Goal: Information Seeking & Learning: Learn about a topic

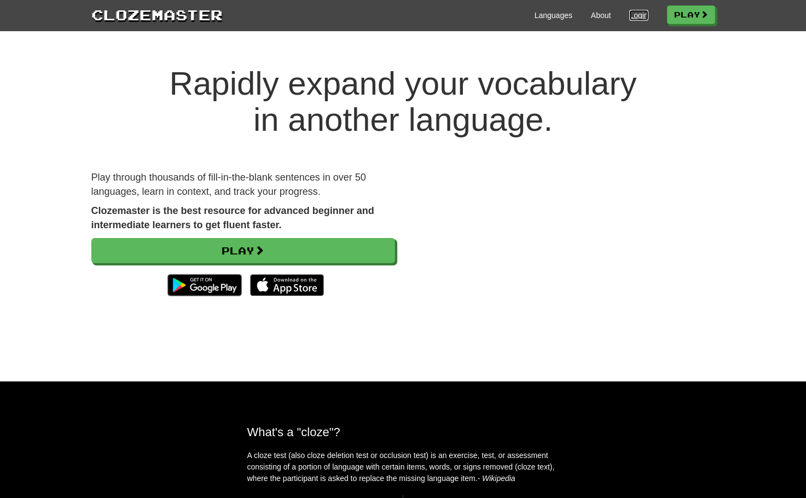
click at [636, 10] on link "Login" at bounding box center [638, 15] width 19 height 11
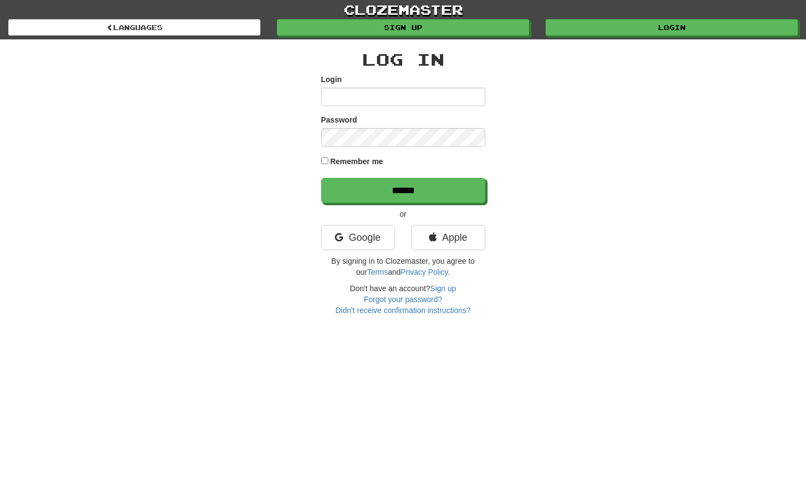
click at [333, 88] on input "Login" at bounding box center [403, 97] width 164 height 19
type input "**********"
click at [321, 178] on input "******" at bounding box center [403, 190] width 164 height 25
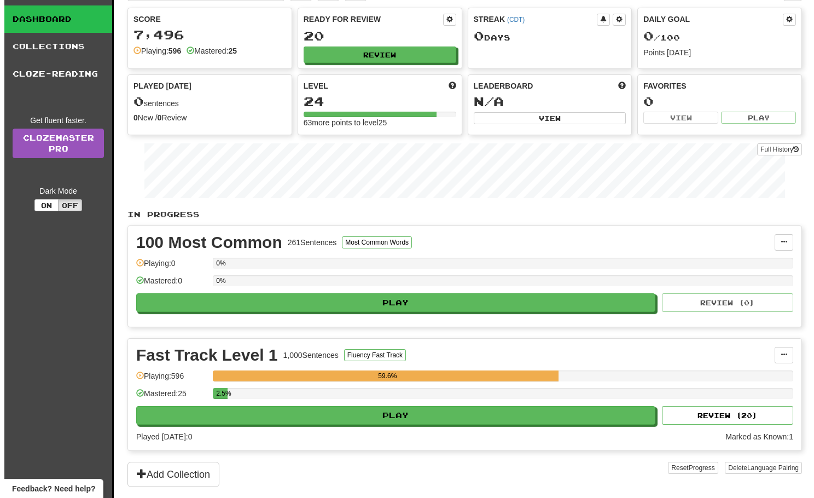
scroll to position [109, 0]
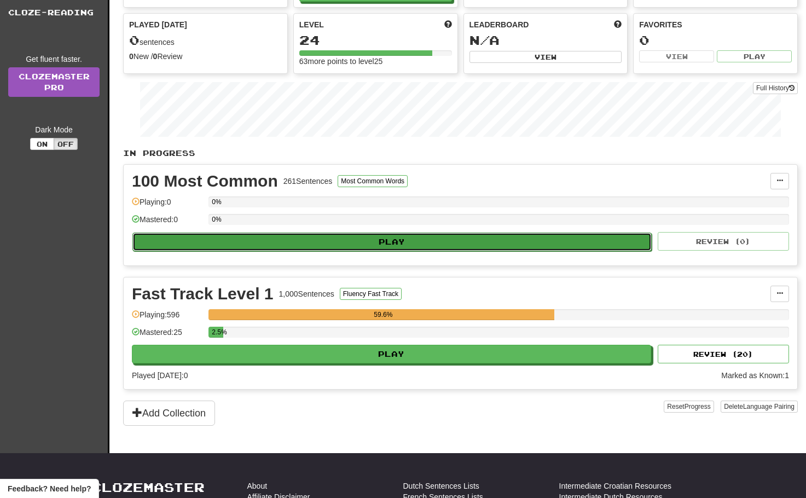
click at [363, 250] on button "Play" at bounding box center [391, 241] width 519 height 19
select select "**"
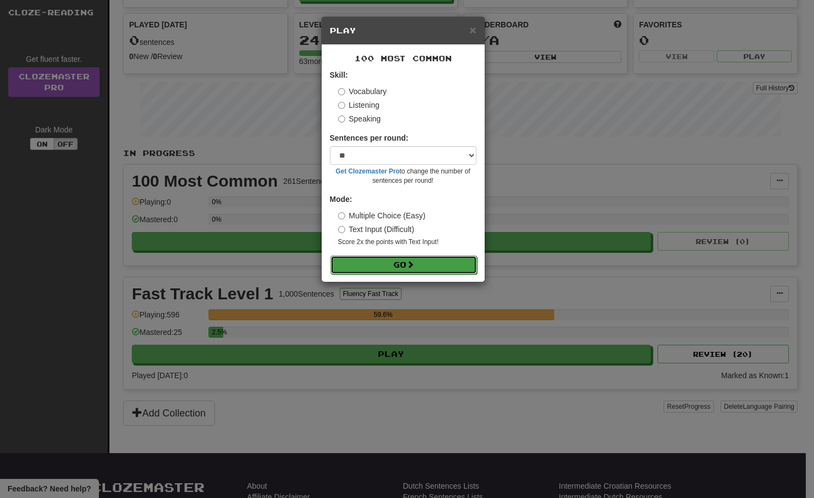
click at [422, 264] on button "Go" at bounding box center [403, 264] width 147 height 19
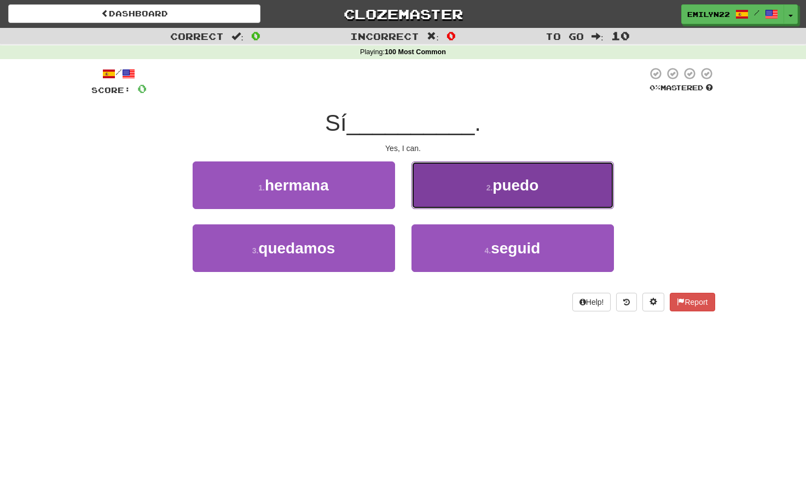
click at [503, 196] on button "2 . puedo" at bounding box center [512, 185] width 202 height 48
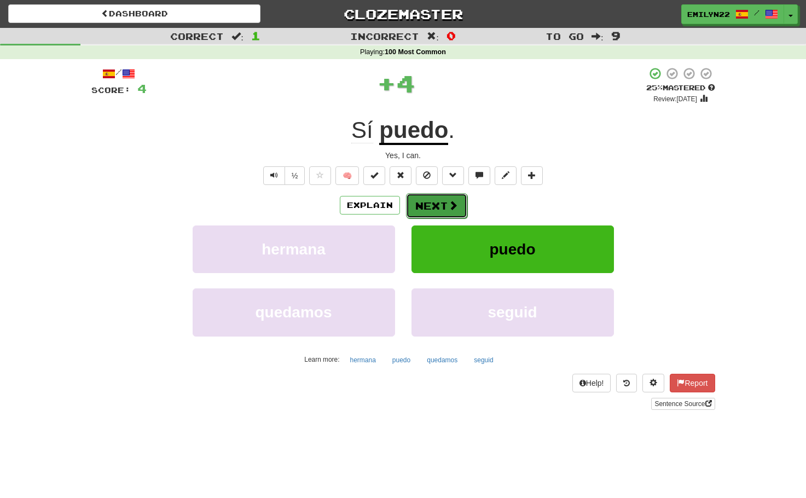
click at [454, 206] on span at bounding box center [453, 205] width 10 height 10
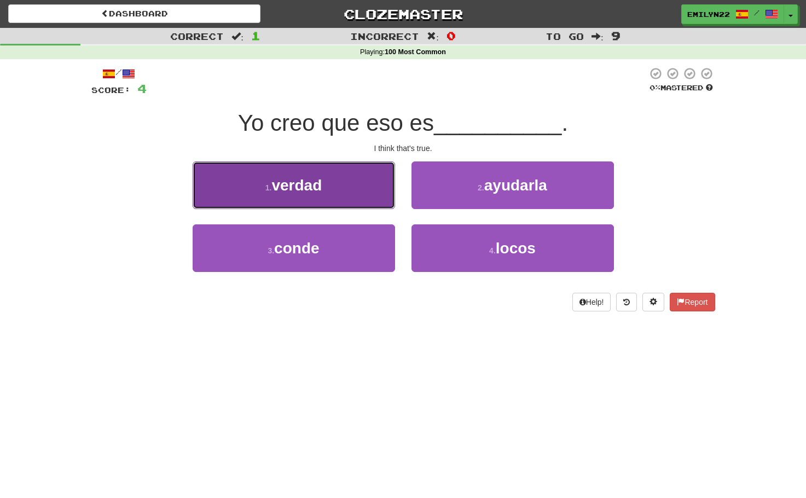
click at [357, 202] on button "1 . verdad" at bounding box center [294, 185] width 202 height 48
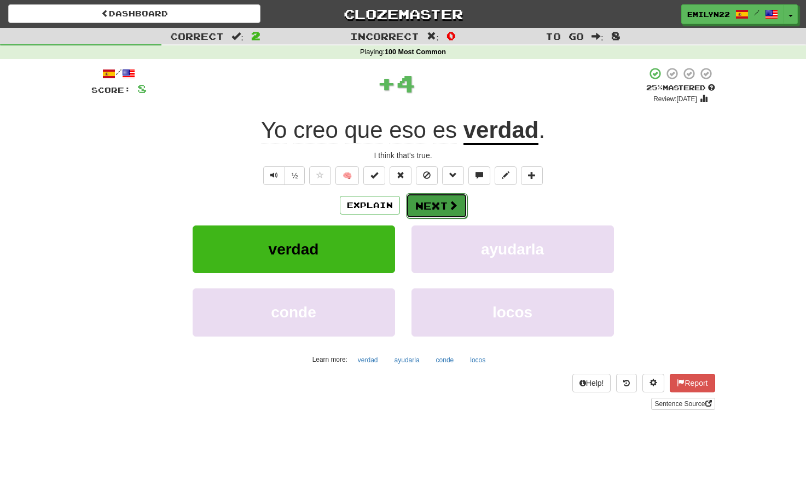
click at [440, 214] on button "Next" at bounding box center [436, 205] width 61 height 25
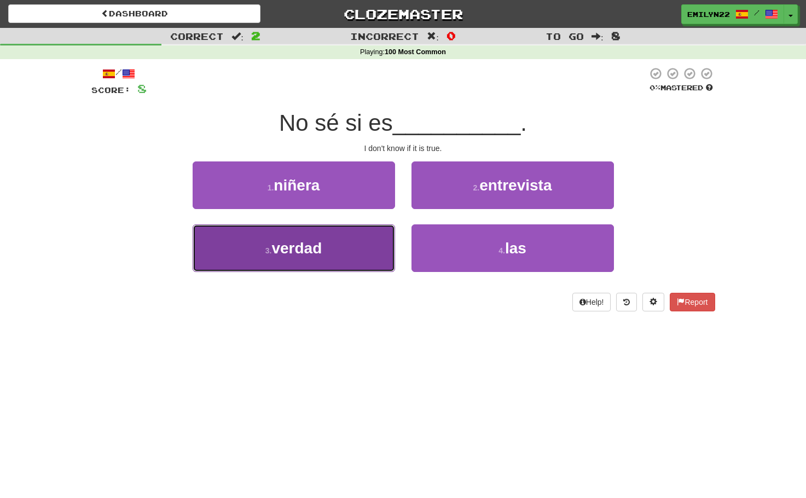
click at [349, 271] on button "3 . verdad" at bounding box center [294, 248] width 202 height 48
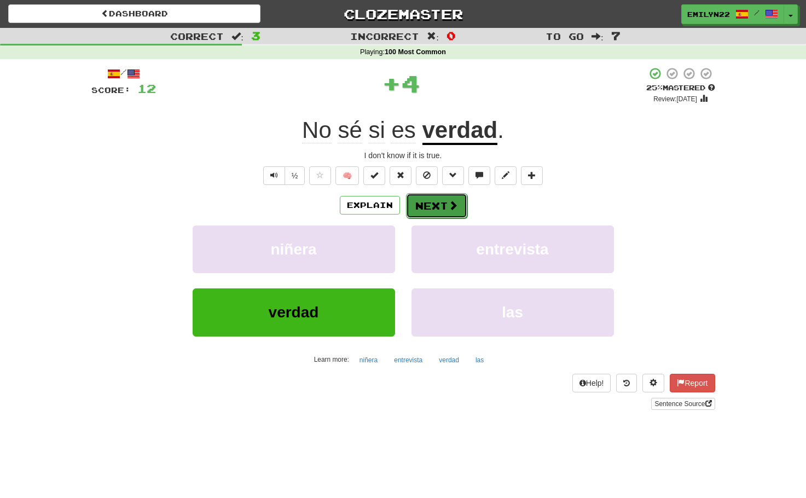
click at [449, 207] on span at bounding box center [453, 205] width 10 height 10
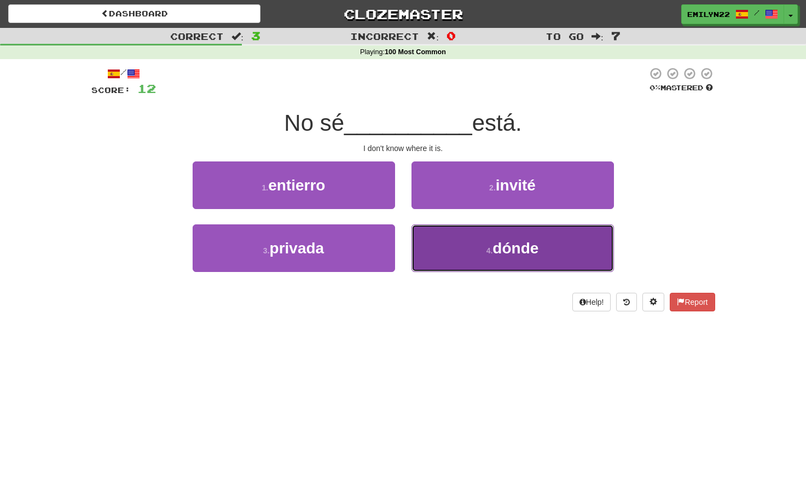
click at [505, 243] on span "dónde" at bounding box center [515, 248] width 46 height 17
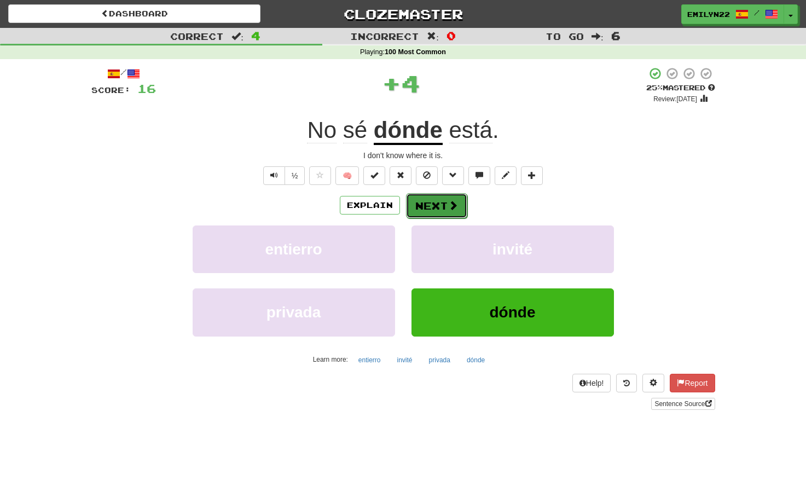
click at [459, 203] on button "Next" at bounding box center [436, 205] width 61 height 25
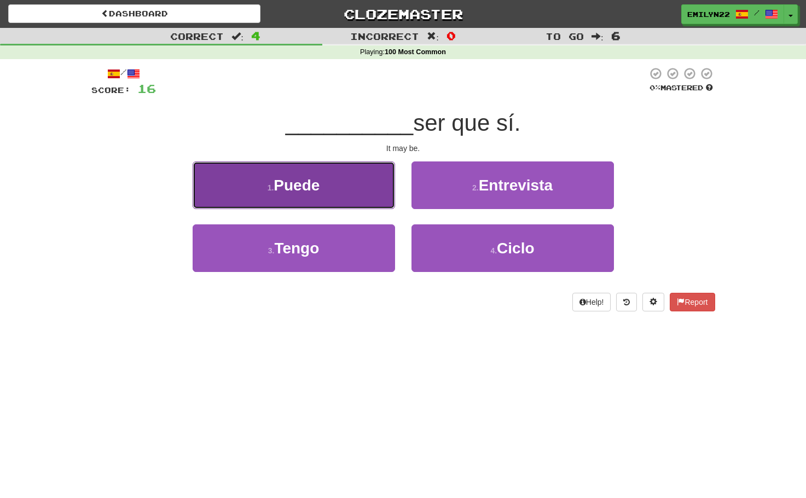
click at [368, 194] on button "1 . Puede" at bounding box center [294, 185] width 202 height 48
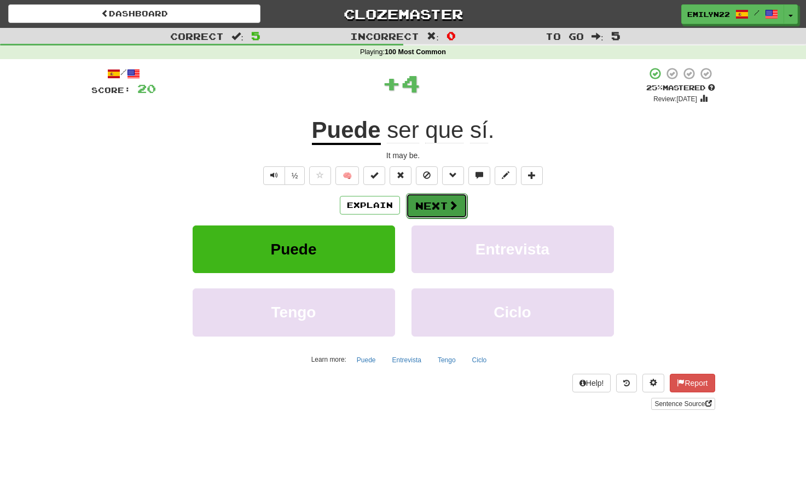
click at [418, 205] on button "Next" at bounding box center [436, 205] width 61 height 25
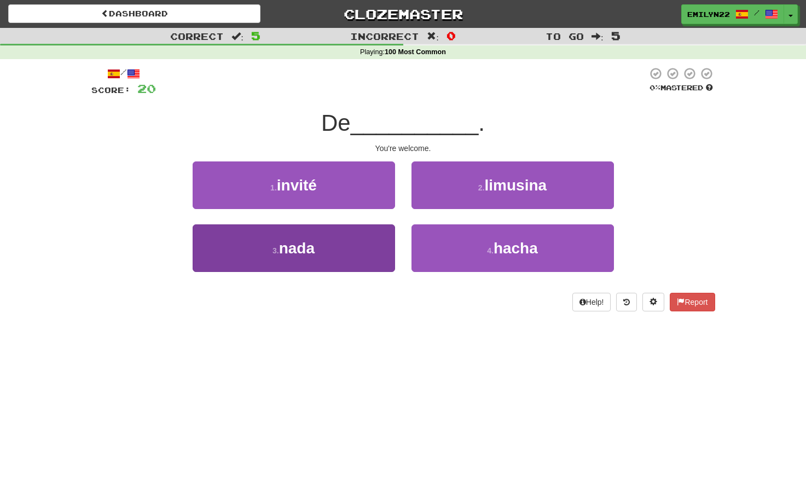
click at [397, 267] on div "3 . nada" at bounding box center [293, 255] width 219 height 63
click at [376, 262] on button "3 . nada" at bounding box center [294, 248] width 202 height 48
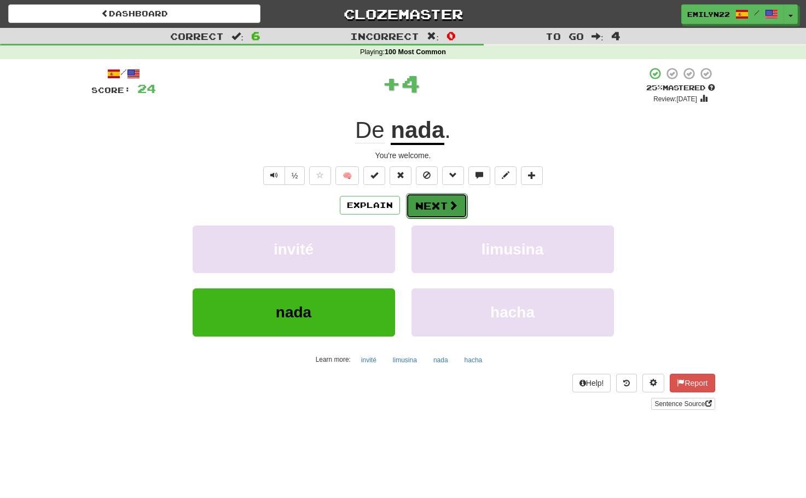
click at [441, 208] on button "Next" at bounding box center [436, 205] width 61 height 25
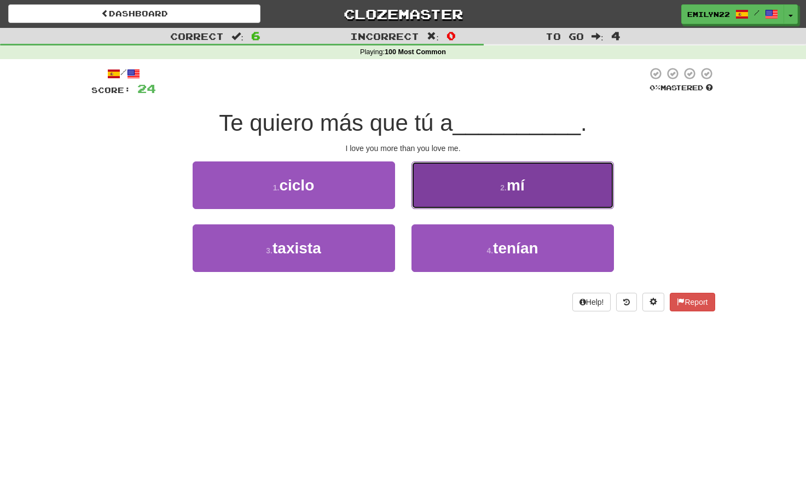
click at [518, 196] on button "2 . mí" at bounding box center [512, 185] width 202 height 48
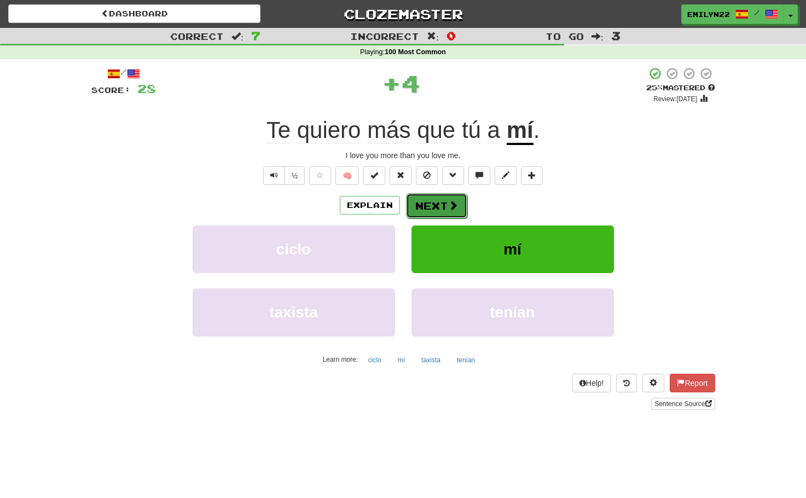
click at [440, 203] on button "Next" at bounding box center [436, 205] width 61 height 25
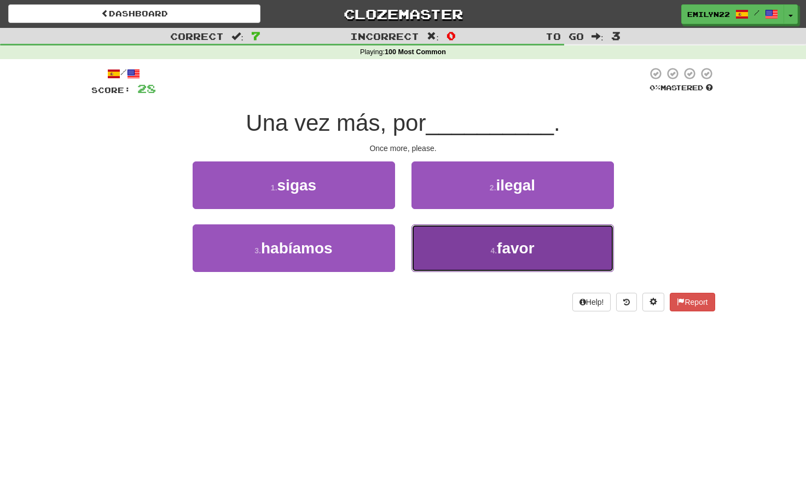
click at [469, 263] on button "4 . favor" at bounding box center [512, 248] width 202 height 48
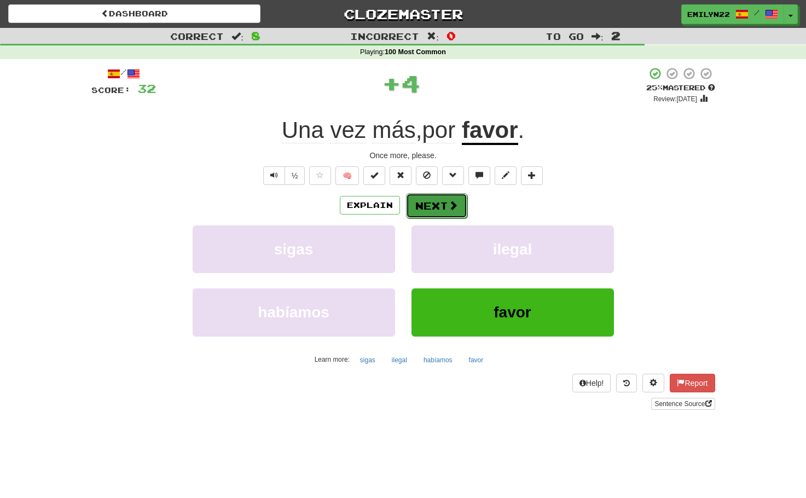
click at [449, 205] on span at bounding box center [453, 205] width 10 height 10
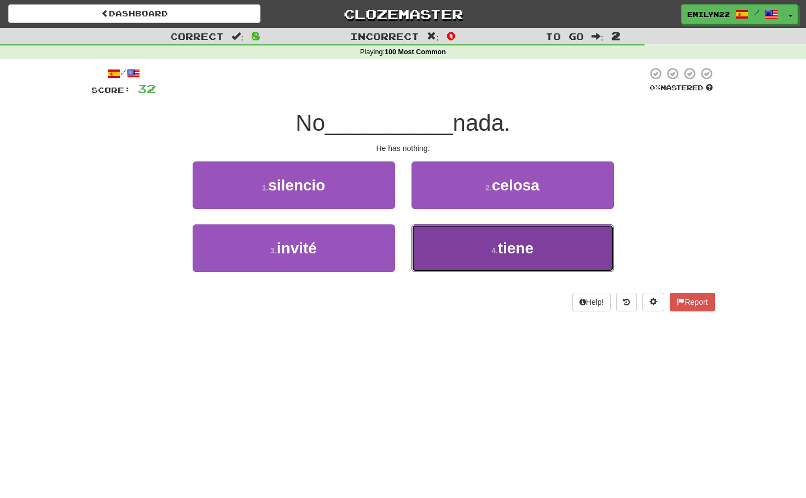
click at [465, 252] on button "4 . tiene" at bounding box center [512, 248] width 202 height 48
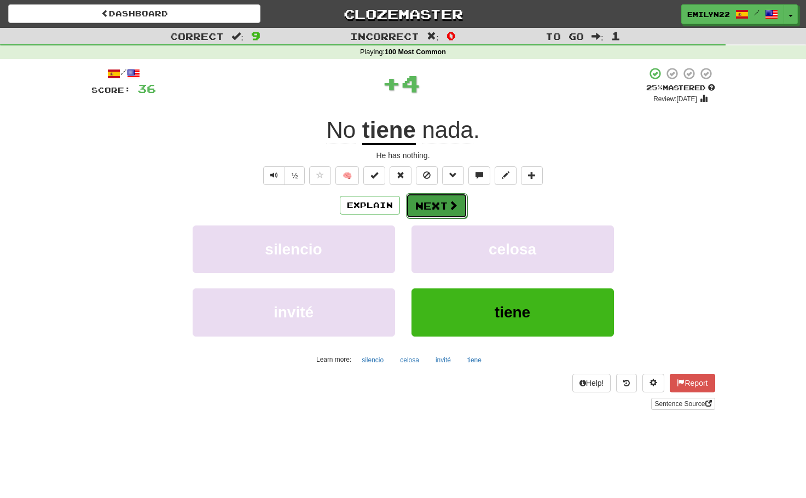
click at [439, 204] on button "Next" at bounding box center [436, 205] width 61 height 25
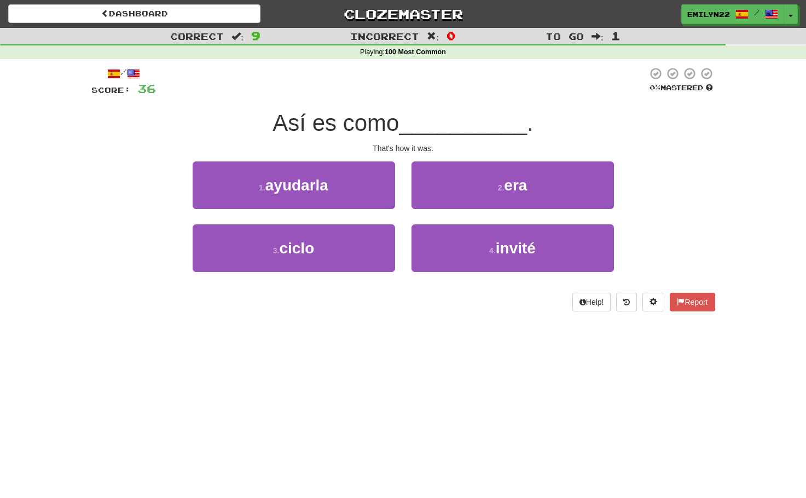
click at [512, 209] on div "2 . era" at bounding box center [512, 192] width 219 height 63
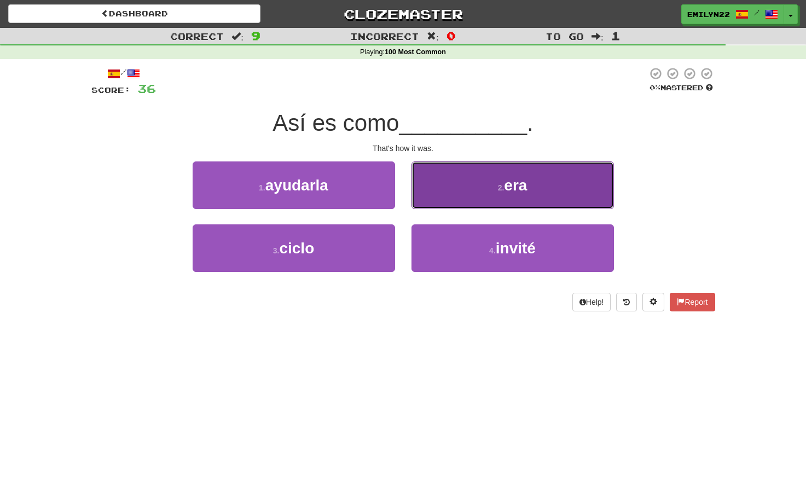
click at [512, 200] on button "2 . era" at bounding box center [512, 185] width 202 height 48
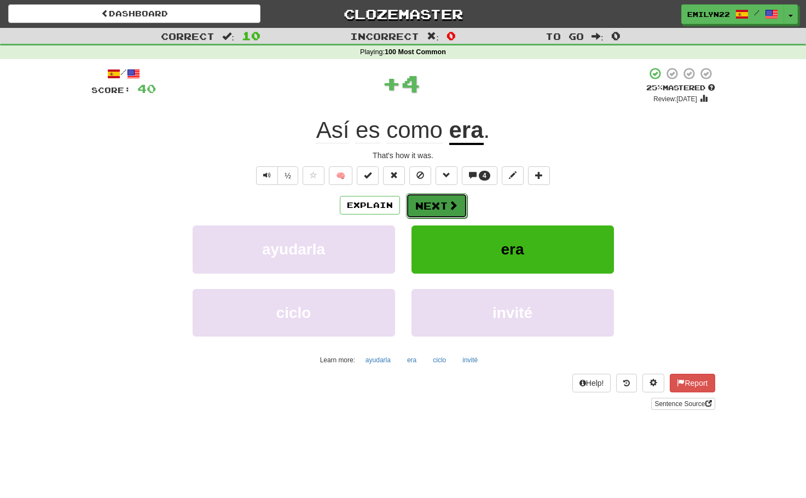
click at [448, 205] on span at bounding box center [453, 205] width 10 height 10
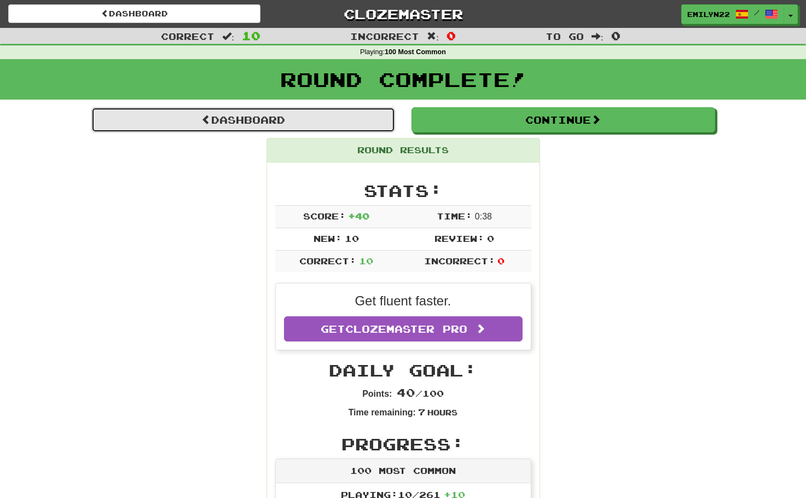
click at [381, 118] on link "Dashboard" at bounding box center [243, 119] width 304 height 25
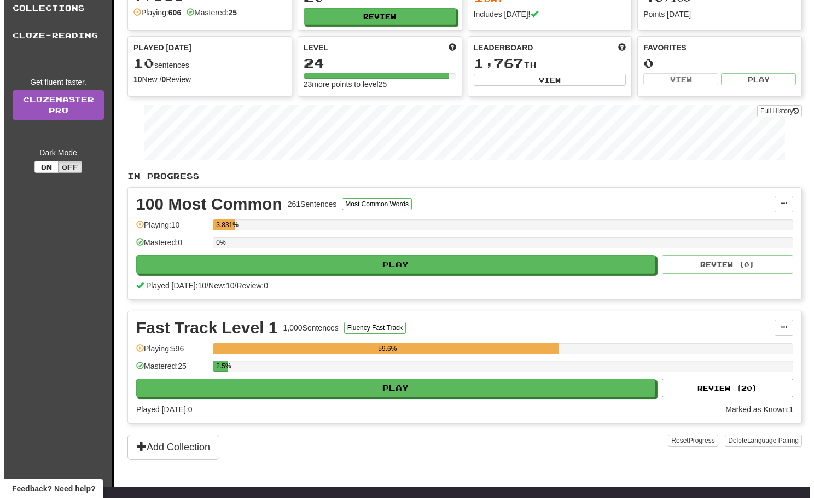
scroll to position [164, 0]
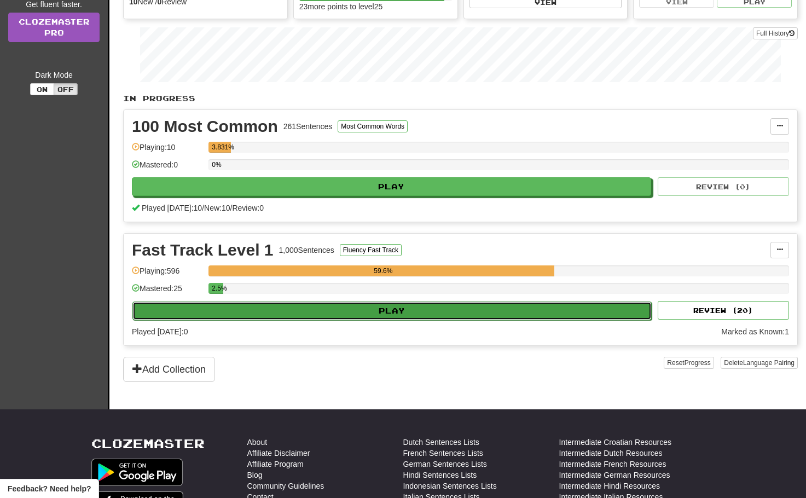
click at [399, 311] on button "Play" at bounding box center [391, 310] width 519 height 19
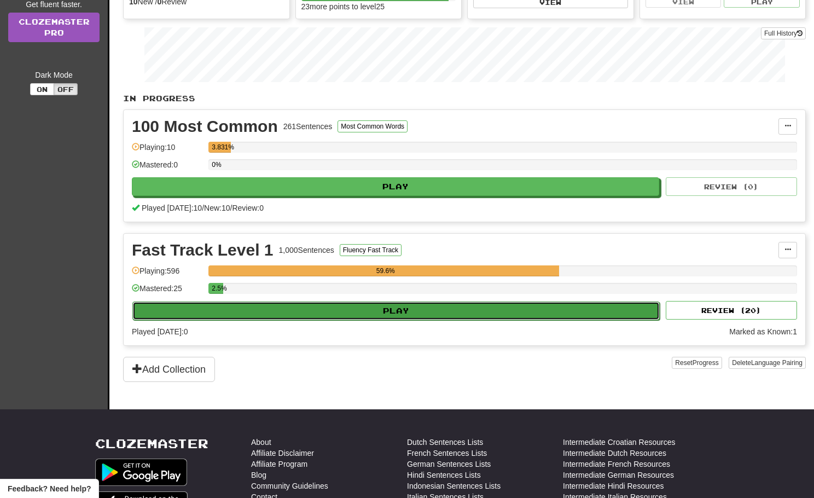
select select "**"
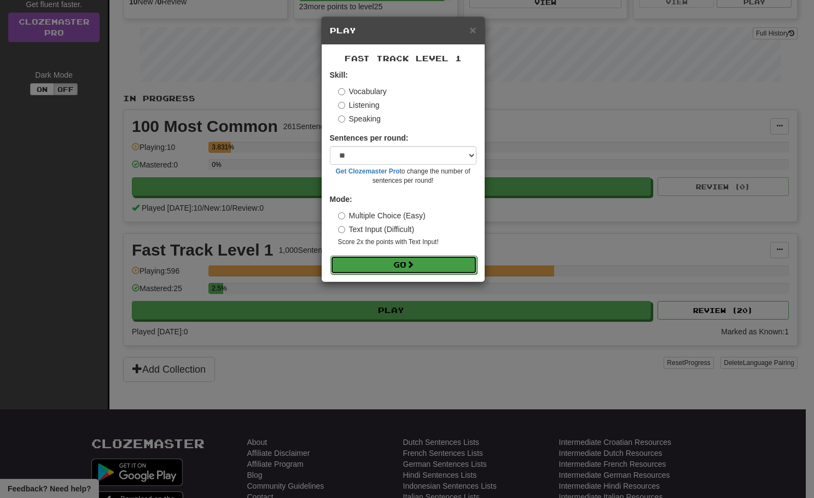
click at [414, 262] on span at bounding box center [410, 264] width 8 height 8
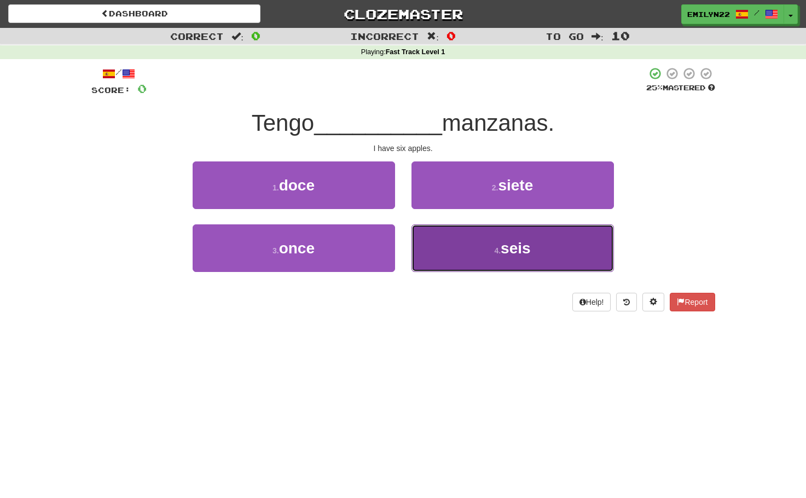
click at [503, 248] on span "seis" at bounding box center [515, 248] width 30 height 17
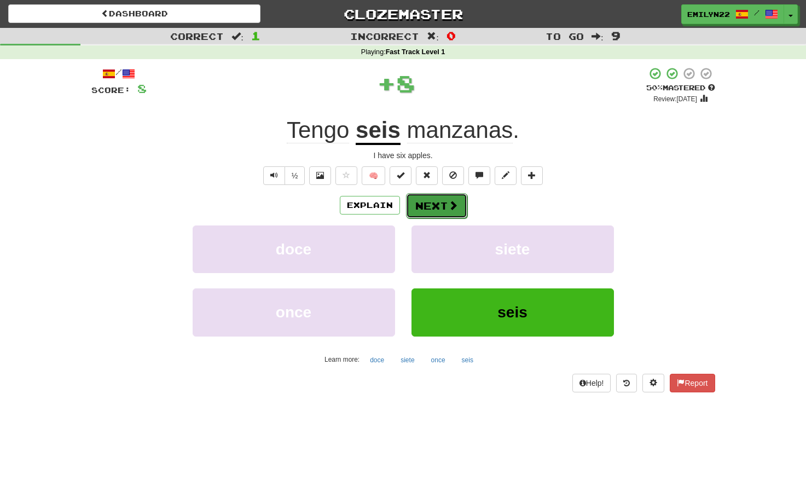
click at [448, 210] on span at bounding box center [453, 205] width 10 height 10
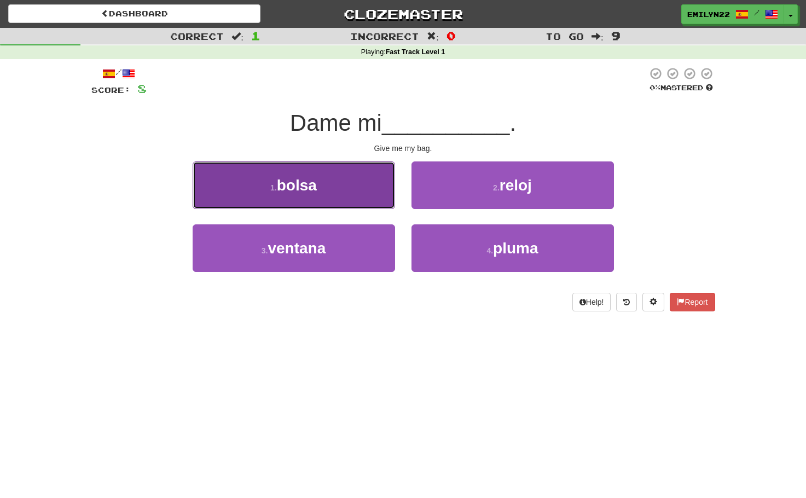
click at [375, 192] on button "1 . bolsa" at bounding box center [294, 185] width 202 height 48
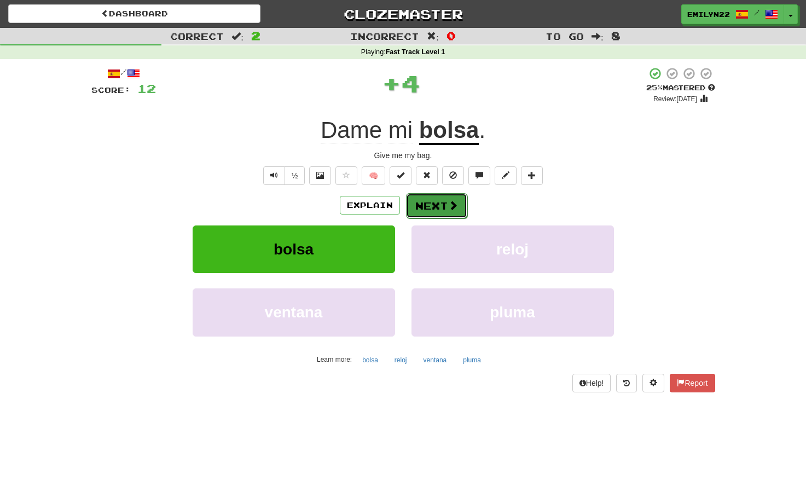
click at [448, 208] on span at bounding box center [453, 205] width 10 height 10
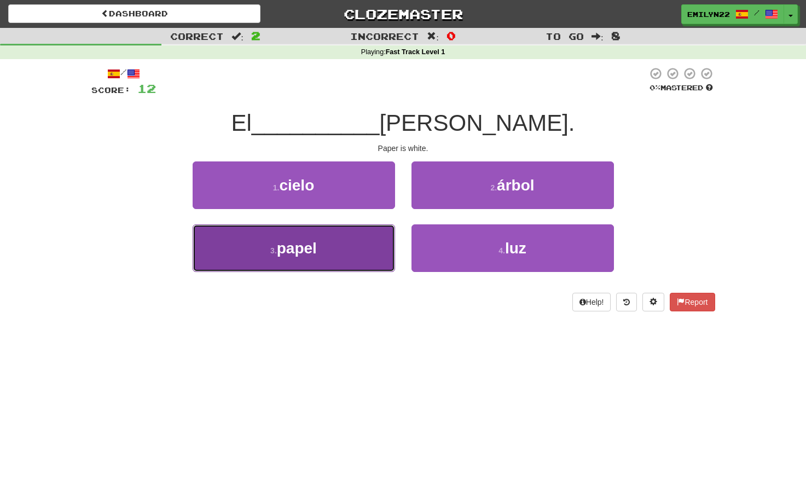
click at [371, 247] on button "3 . papel" at bounding box center [294, 248] width 202 height 48
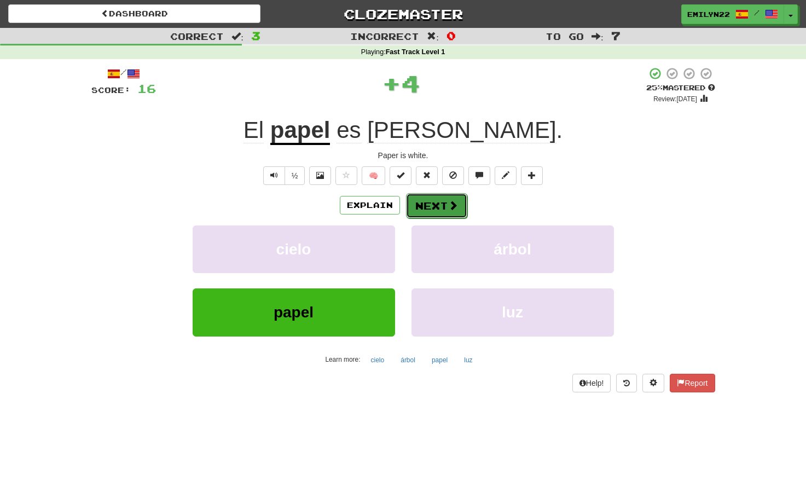
click at [422, 200] on button "Next" at bounding box center [436, 205] width 61 height 25
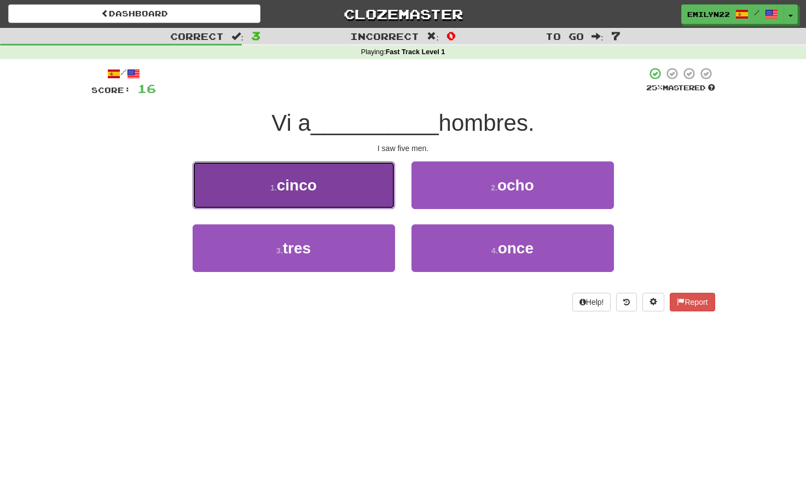
click at [354, 191] on button "1 . cinco" at bounding box center [294, 185] width 202 height 48
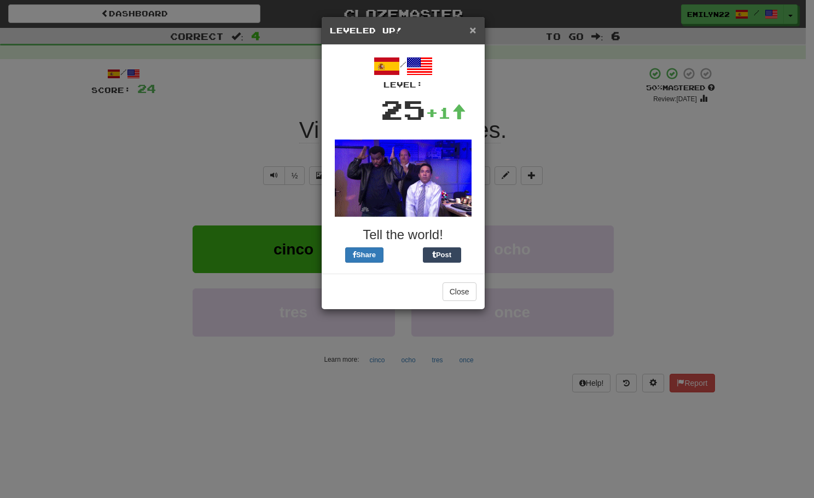
click at [473, 31] on span "×" at bounding box center [472, 30] width 7 height 13
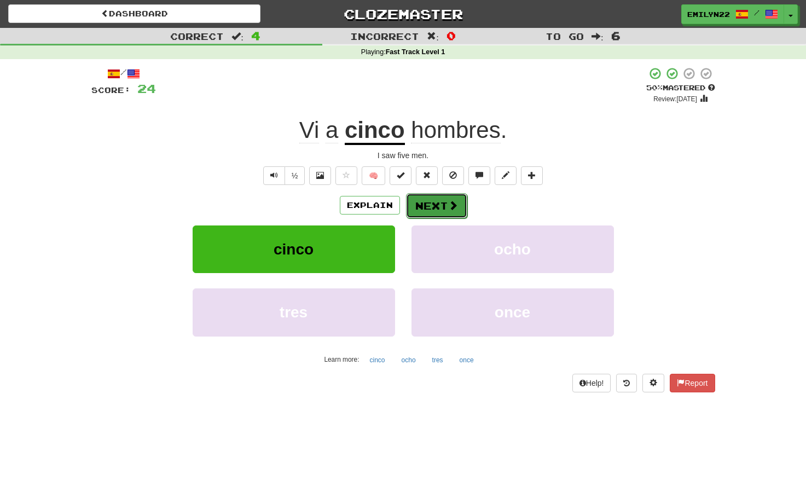
click at [427, 206] on button "Next" at bounding box center [436, 205] width 61 height 25
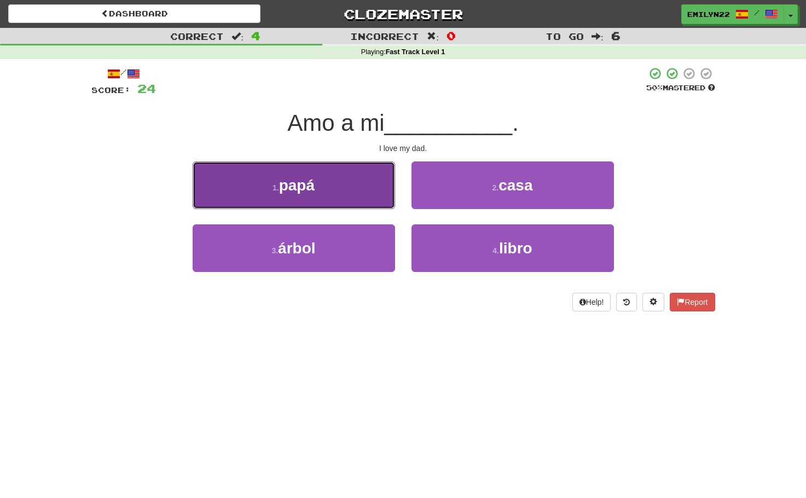
click at [358, 174] on button "1 . papá" at bounding box center [294, 185] width 202 height 48
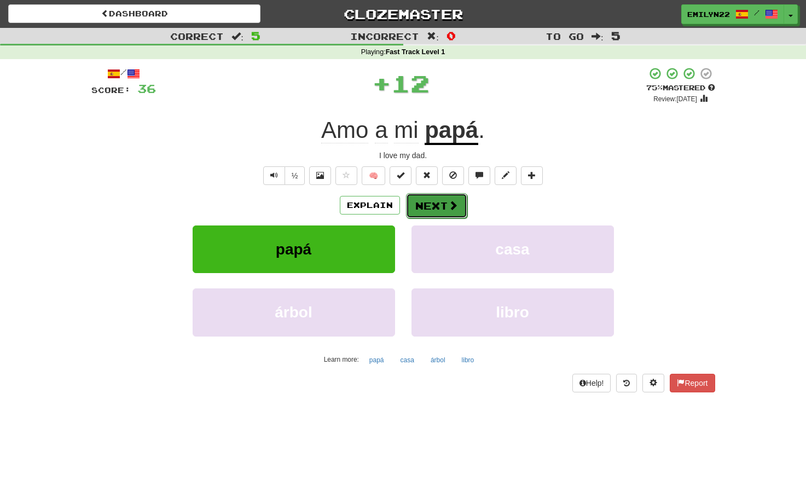
click at [448, 206] on span at bounding box center [453, 205] width 10 height 10
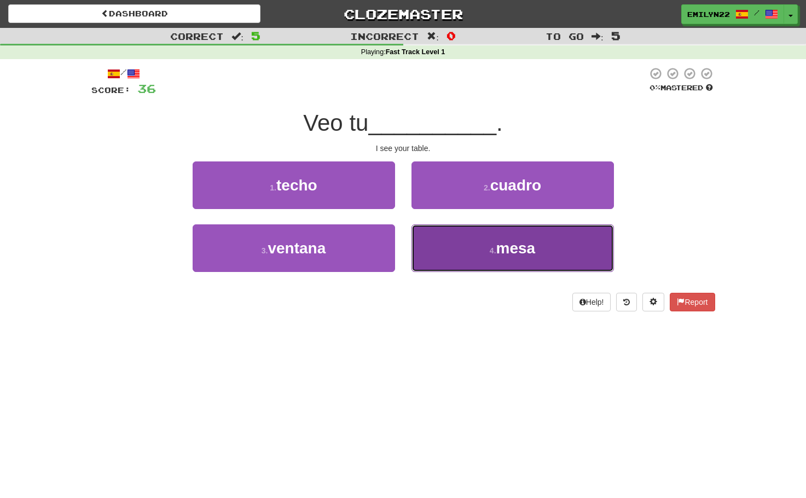
click at [502, 260] on button "4 . mesa" at bounding box center [512, 248] width 202 height 48
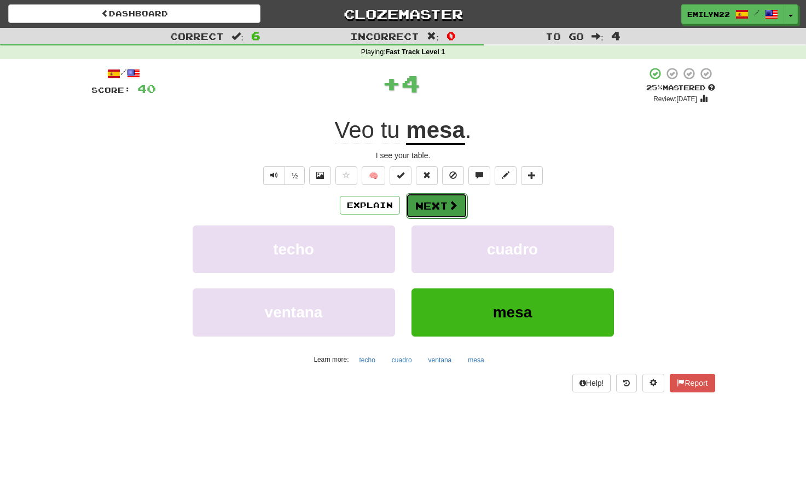
click at [433, 208] on button "Next" at bounding box center [436, 205] width 61 height 25
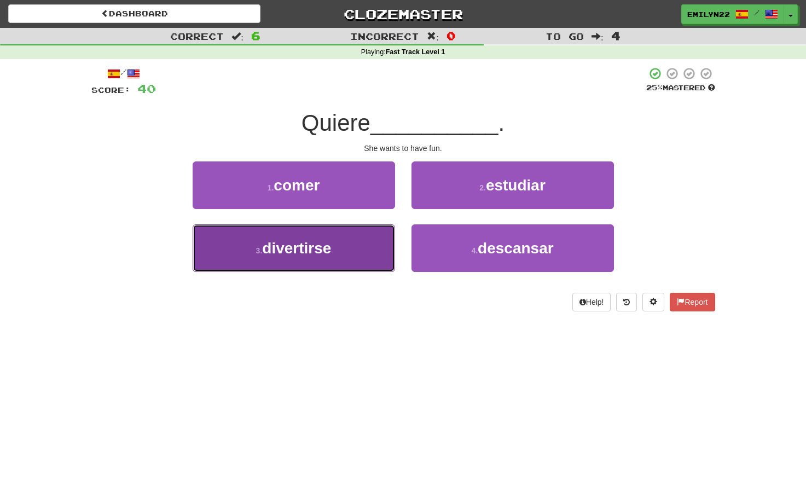
click at [360, 264] on button "3 . divertirse" at bounding box center [294, 248] width 202 height 48
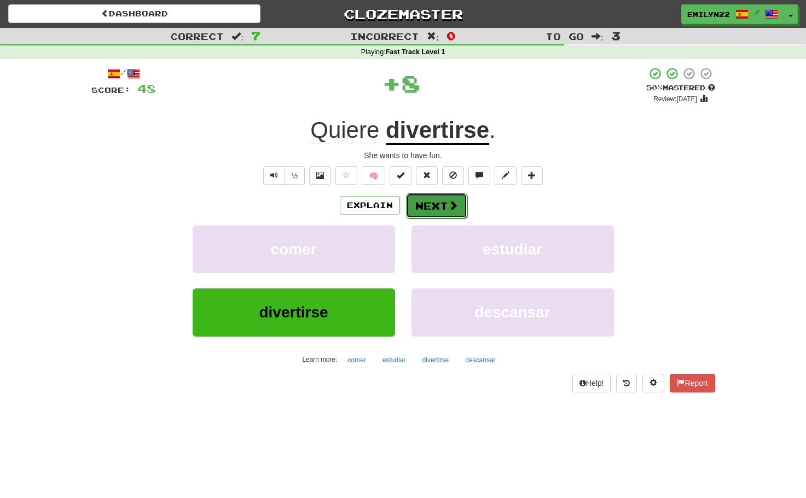
click at [433, 206] on button "Next" at bounding box center [436, 205] width 61 height 25
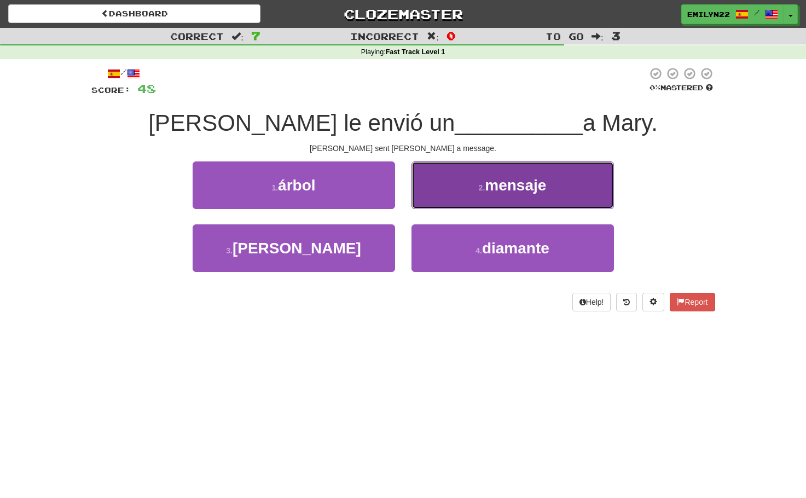
click at [499, 190] on span "mensaje" at bounding box center [515, 185] width 61 height 17
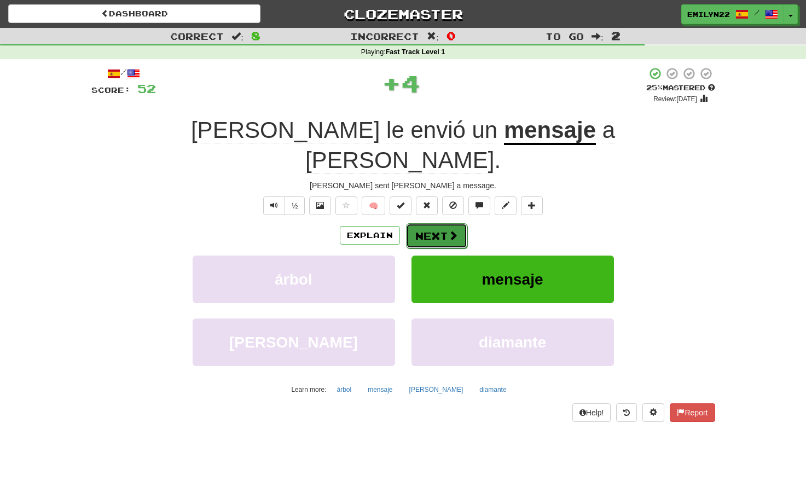
click at [433, 223] on button "Next" at bounding box center [436, 235] width 61 height 25
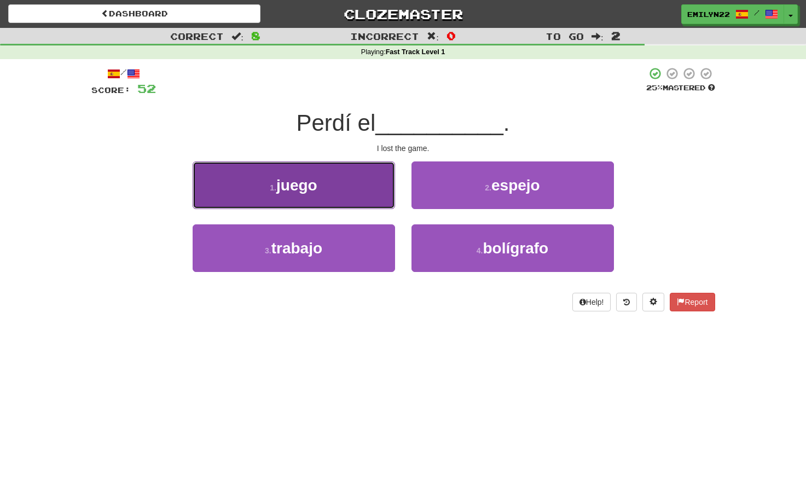
click at [363, 190] on button "1 . juego" at bounding box center [294, 185] width 202 height 48
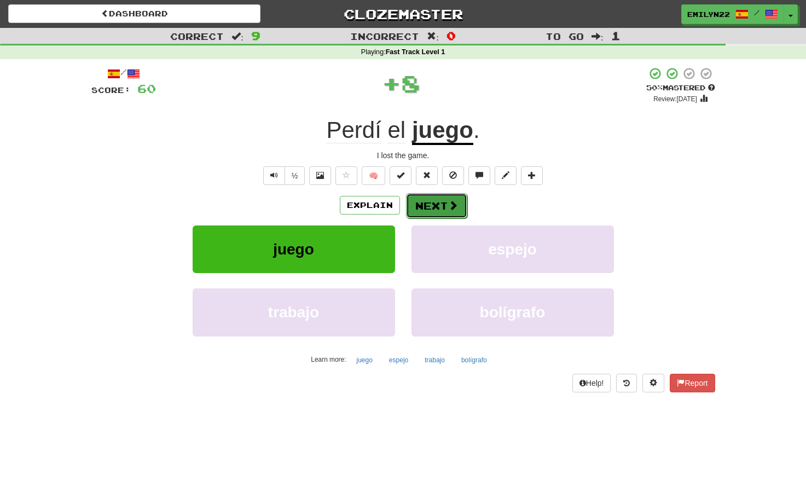
click at [440, 199] on button "Next" at bounding box center [436, 205] width 61 height 25
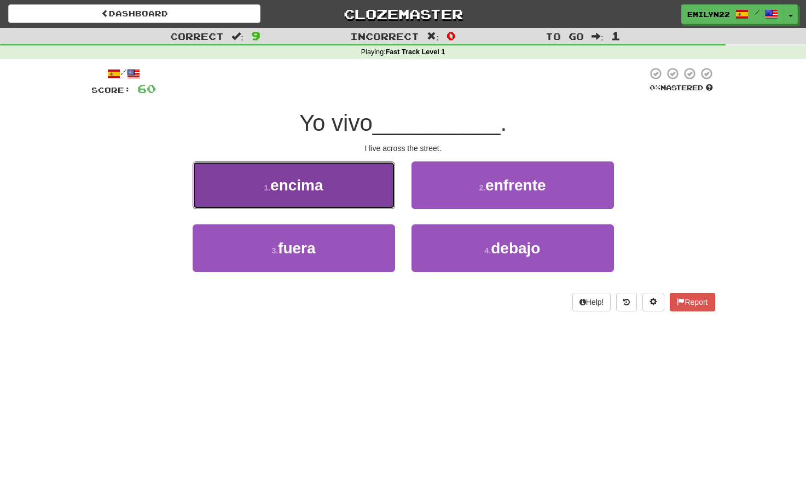
click at [368, 183] on button "1 . encima" at bounding box center [294, 185] width 202 height 48
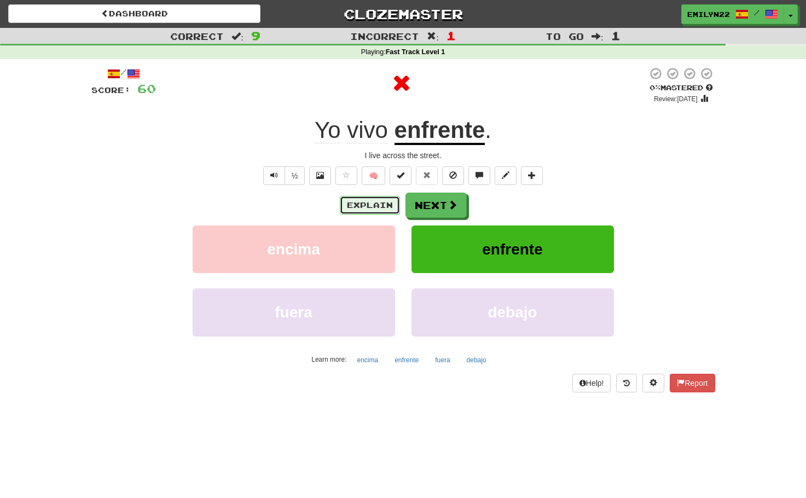
click at [386, 210] on button "Explain" at bounding box center [370, 205] width 60 height 19
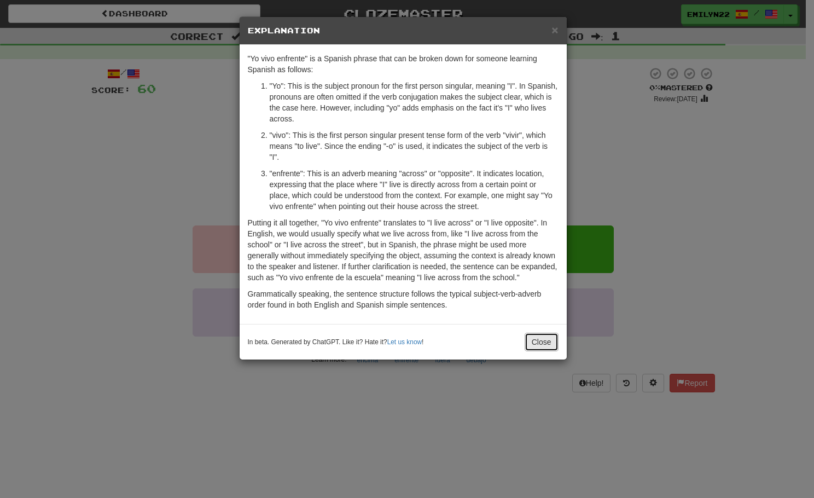
click at [543, 347] on button "Close" at bounding box center [542, 342] width 34 height 19
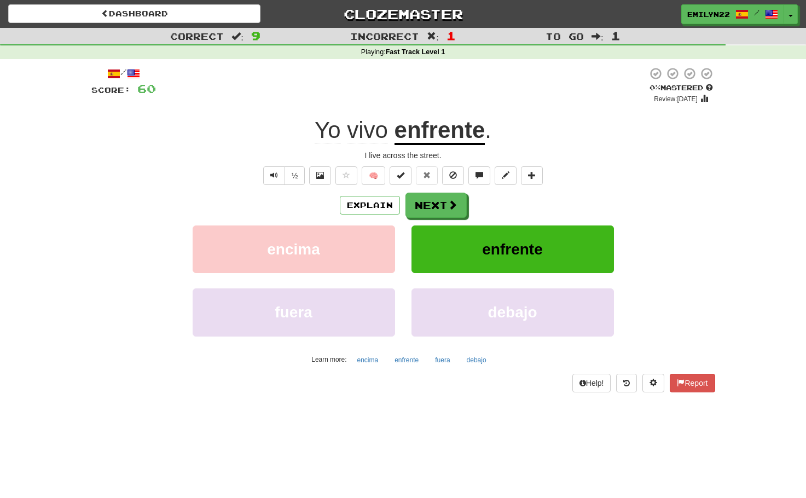
click at [441, 224] on div "Explain Next encima enfrente fuera debajo Learn more: encima enfrente fuera deb…" at bounding box center [402, 281] width 623 height 176
click at [441, 220] on div "Explain Next encima enfrente fuera debajo Learn more: encima enfrente fuera deb…" at bounding box center [402, 281] width 623 height 176
click at [436, 215] on button "Next" at bounding box center [436, 205] width 61 height 25
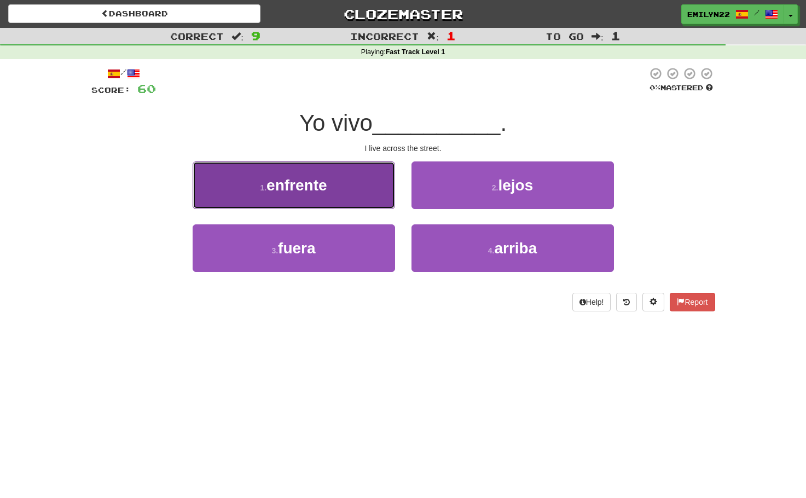
click at [354, 191] on button "1 . enfrente" at bounding box center [294, 185] width 202 height 48
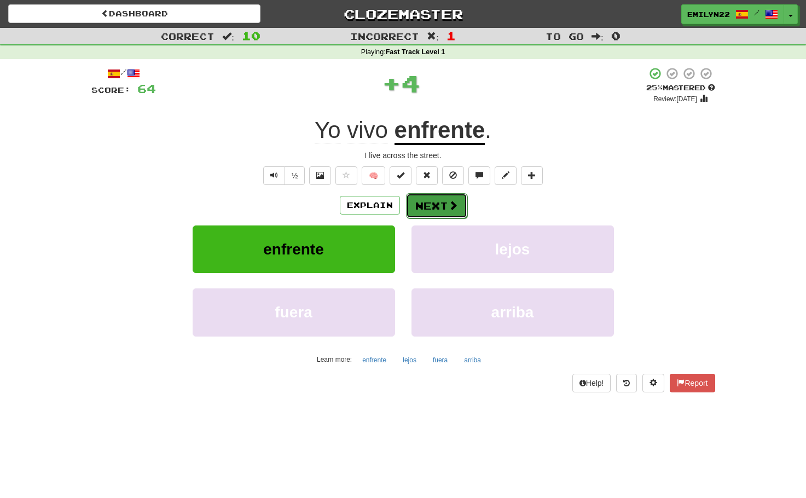
click at [441, 211] on button "Next" at bounding box center [436, 205] width 61 height 25
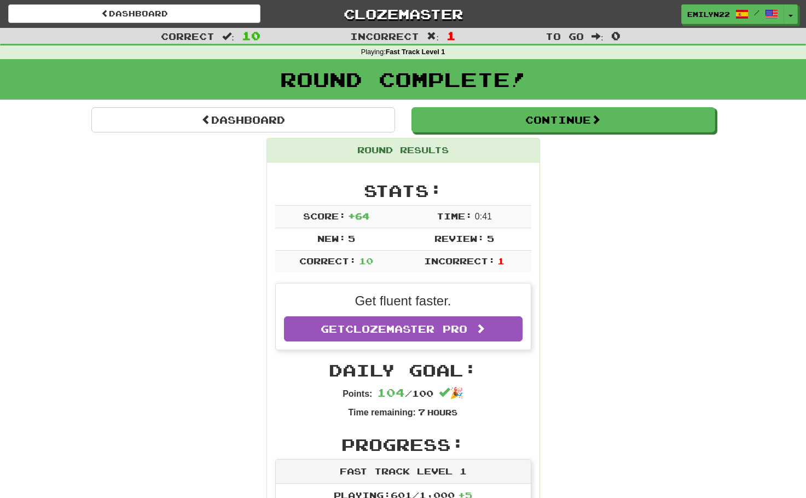
click at [513, 106] on div "Round Complete!" at bounding box center [403, 83] width 806 height 48
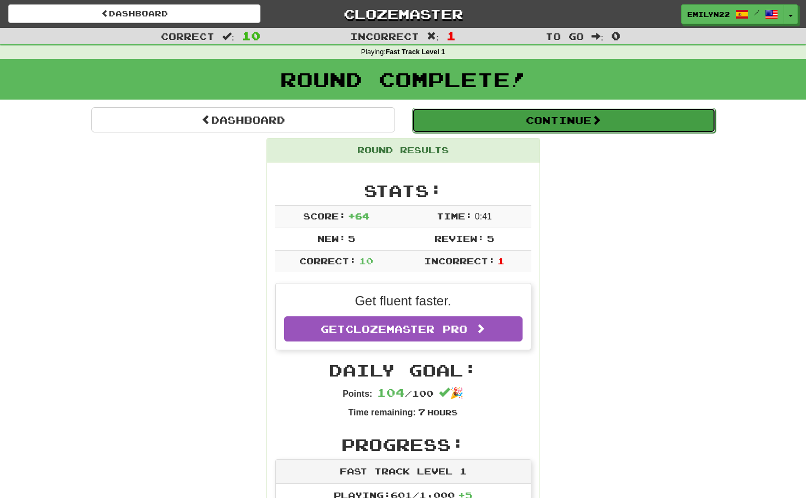
click at [513, 114] on button "Continue" at bounding box center [564, 120] width 304 height 25
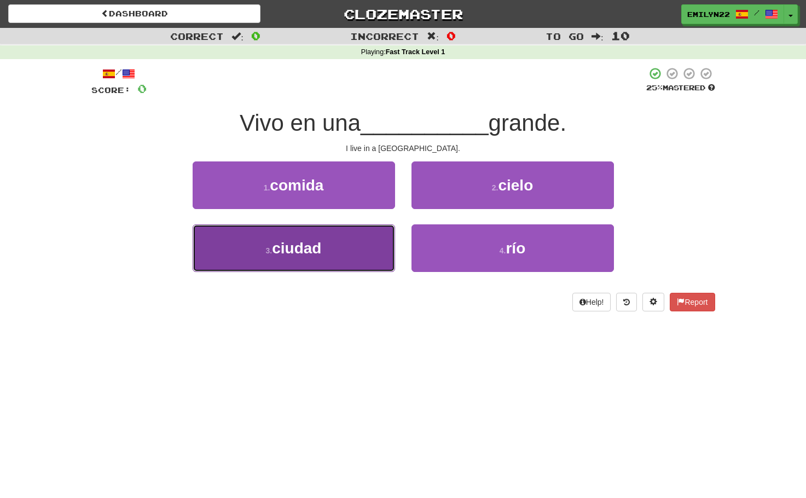
click at [368, 243] on button "3 . ciudad" at bounding box center [294, 248] width 202 height 48
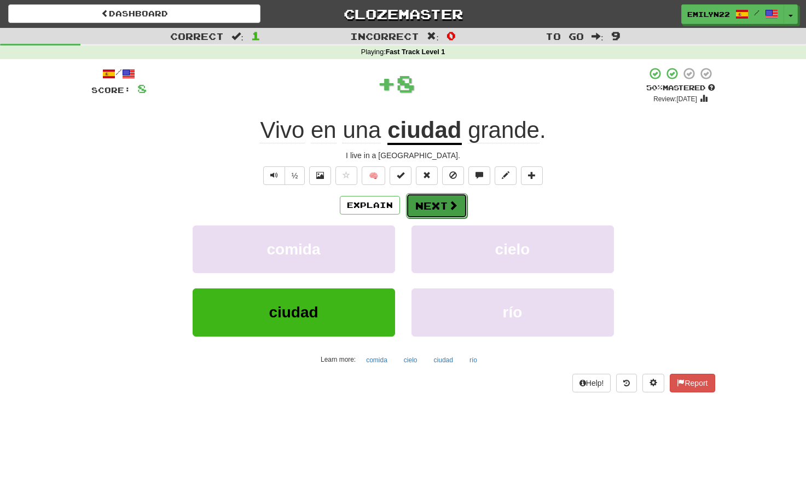
click at [435, 201] on button "Next" at bounding box center [436, 205] width 61 height 25
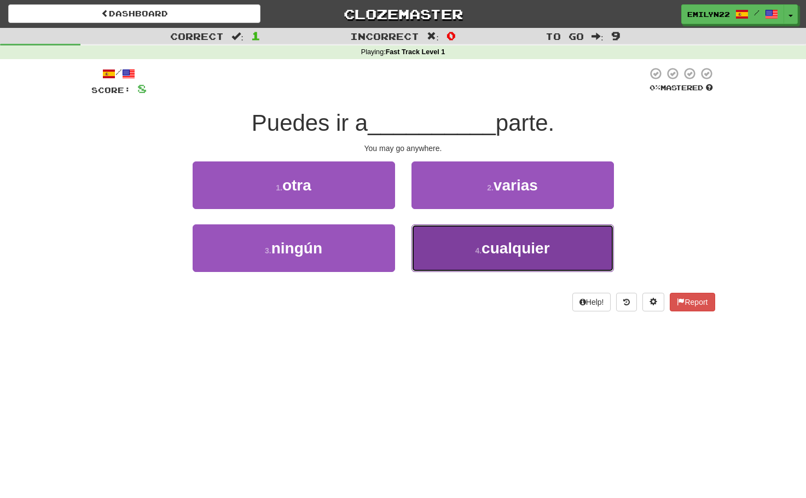
click at [453, 252] on button "4 . cualquier" at bounding box center [512, 248] width 202 height 48
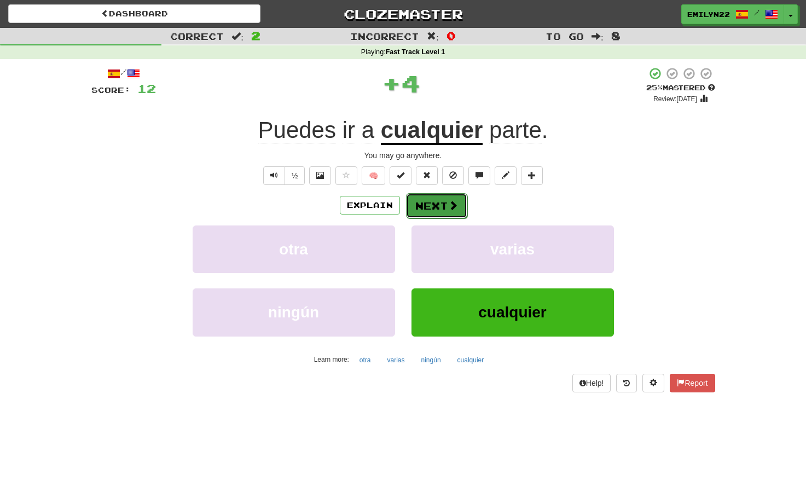
click at [453, 202] on span at bounding box center [453, 205] width 10 height 10
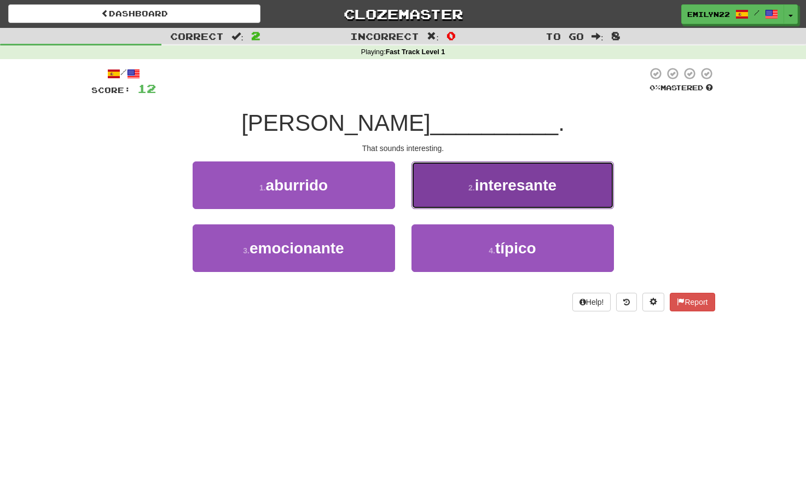
click at [457, 193] on button "2 . interesante" at bounding box center [512, 185] width 202 height 48
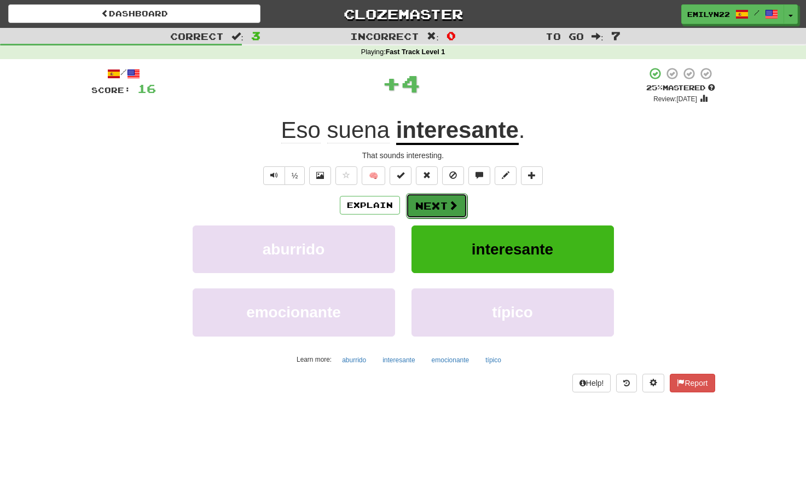
click at [448, 210] on span at bounding box center [453, 205] width 10 height 10
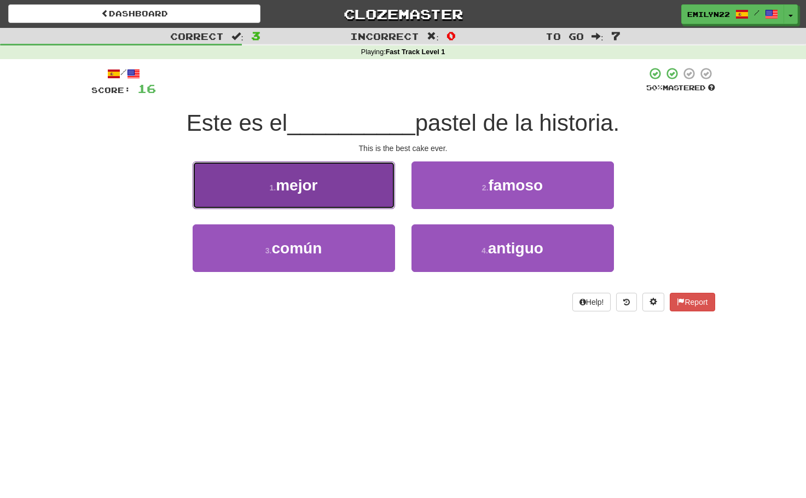
click at [364, 190] on button "1 . mejor" at bounding box center [294, 185] width 202 height 48
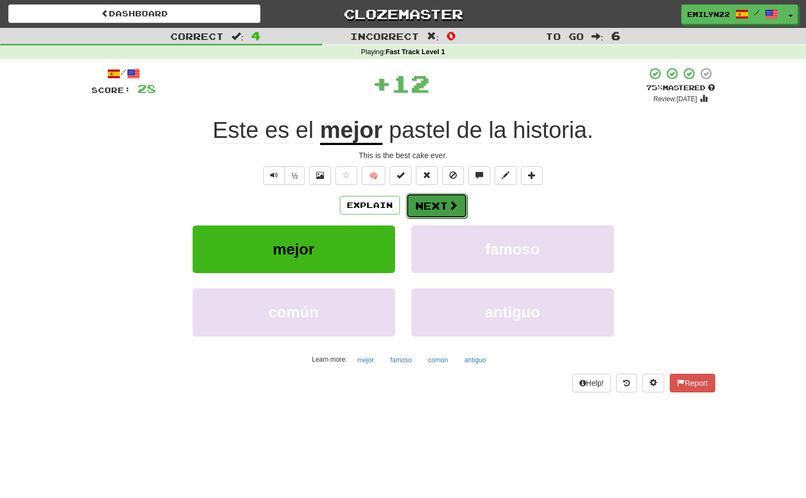
click at [425, 203] on button "Next" at bounding box center [436, 205] width 61 height 25
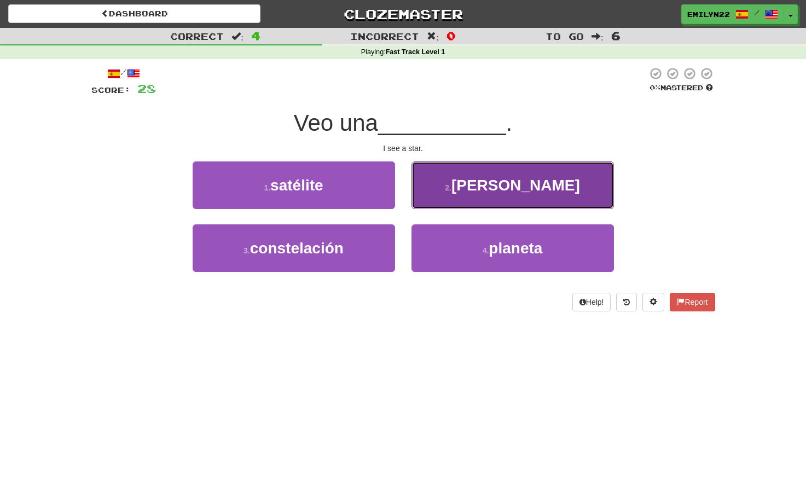
click at [522, 196] on button "2 . estrella" at bounding box center [512, 185] width 202 height 48
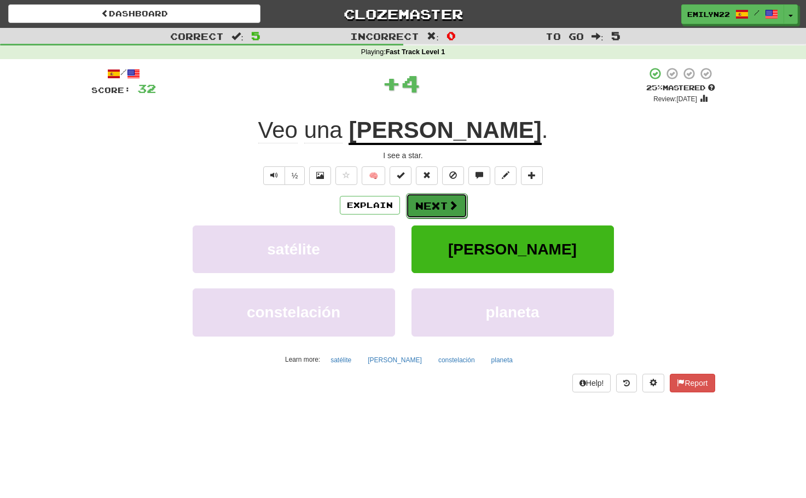
click at [436, 195] on button "Next" at bounding box center [436, 205] width 61 height 25
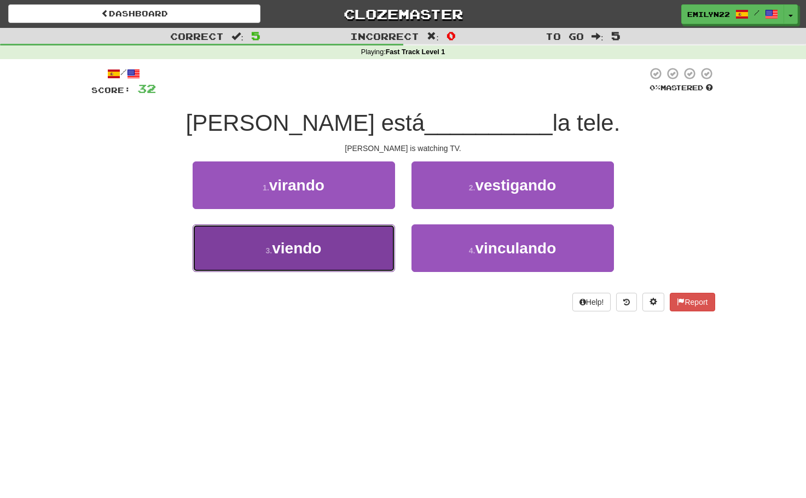
click at [378, 246] on button "3 . viendo" at bounding box center [294, 248] width 202 height 48
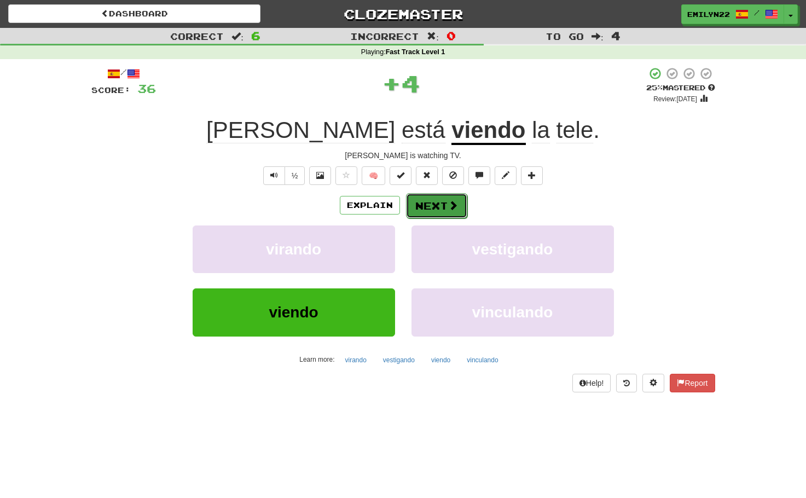
click at [442, 206] on button "Next" at bounding box center [436, 205] width 61 height 25
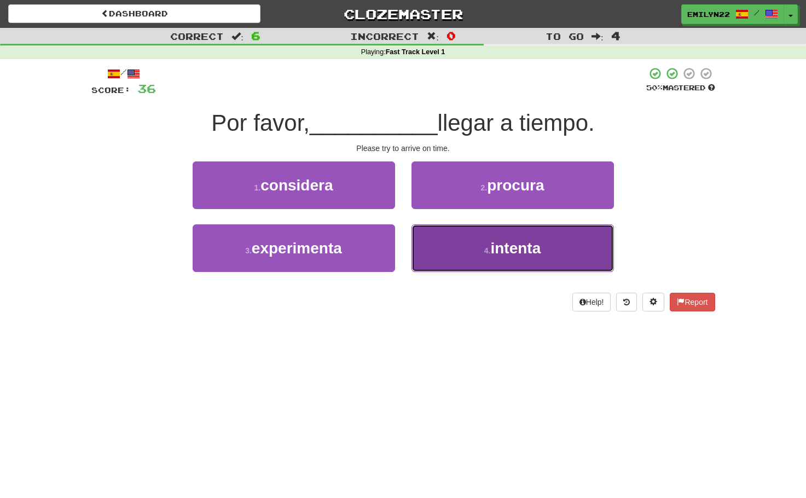
click at [508, 259] on button "4 . intenta" at bounding box center [512, 248] width 202 height 48
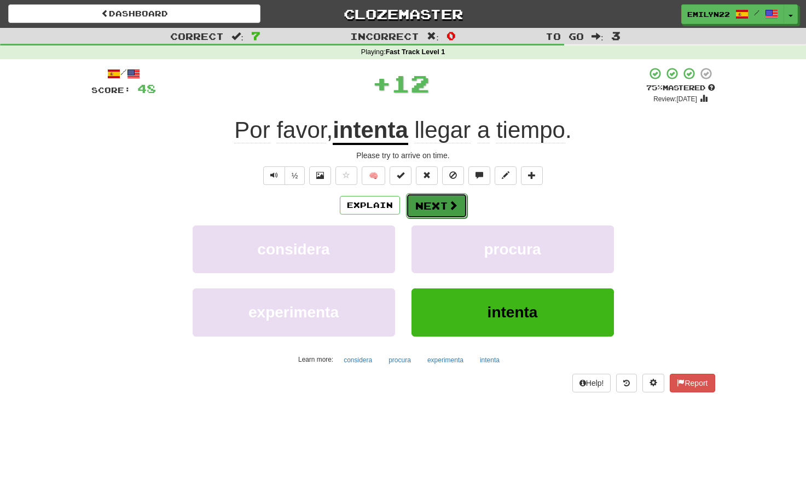
click at [451, 207] on span at bounding box center [453, 205] width 10 height 10
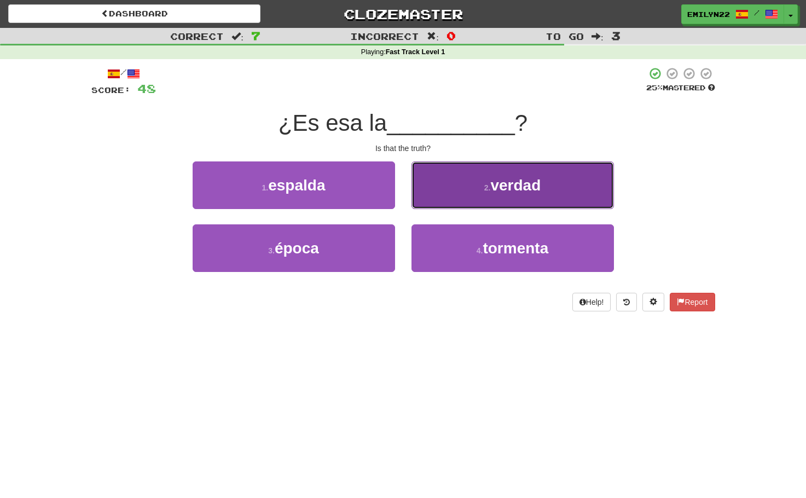
click at [500, 194] on button "2 . verdad" at bounding box center [512, 185] width 202 height 48
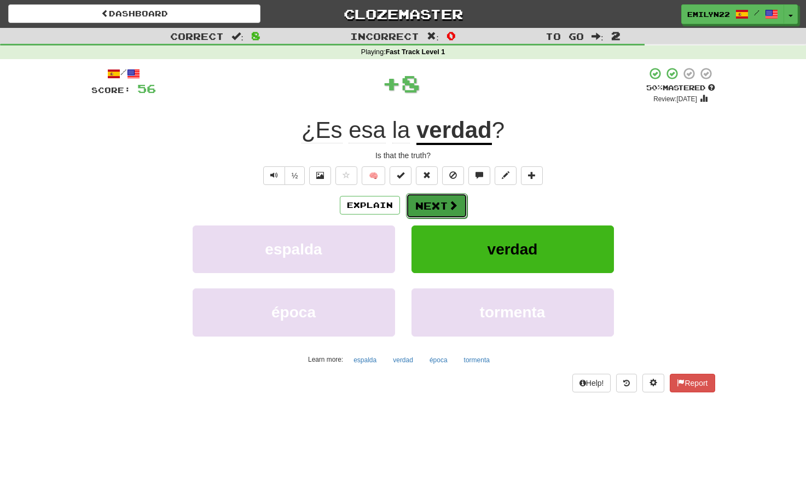
click at [451, 207] on span at bounding box center [453, 205] width 10 height 10
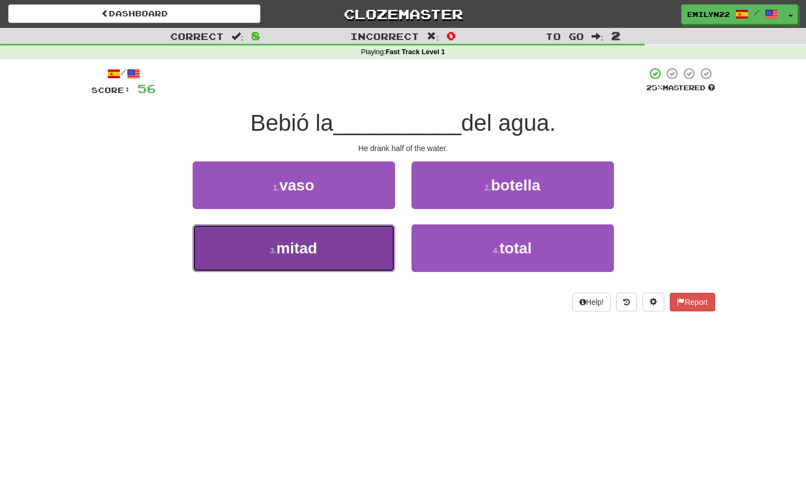
click at [366, 247] on button "3 . mitad" at bounding box center [294, 248] width 202 height 48
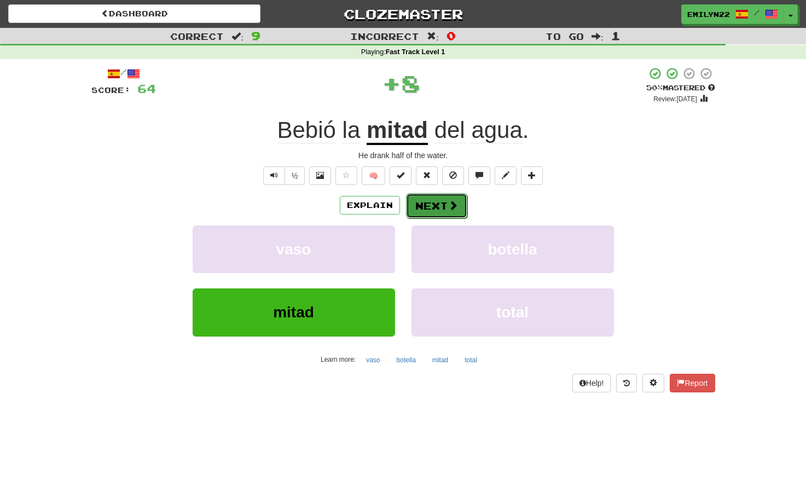
click at [435, 207] on button "Next" at bounding box center [436, 205] width 61 height 25
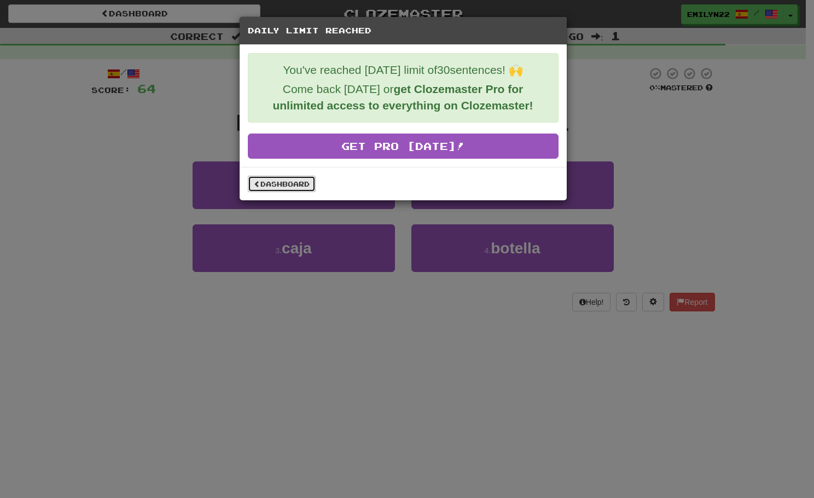
click at [296, 183] on link "Dashboard" at bounding box center [282, 184] width 68 height 16
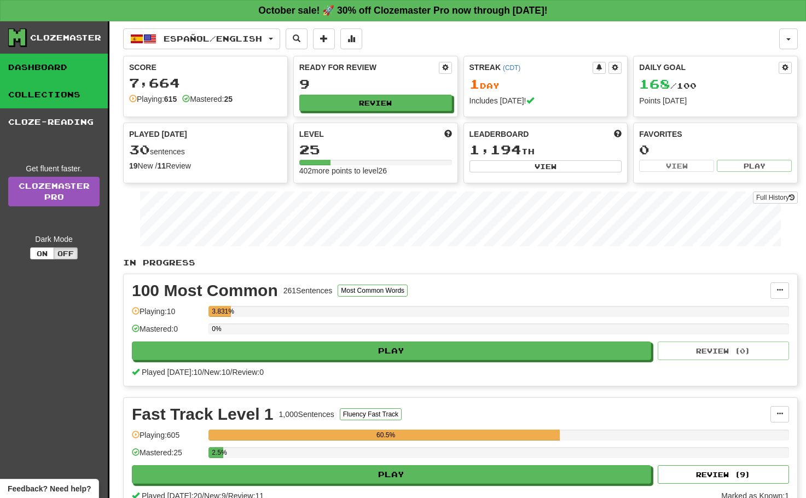
click at [42, 96] on link "Collections" at bounding box center [54, 94] width 108 height 27
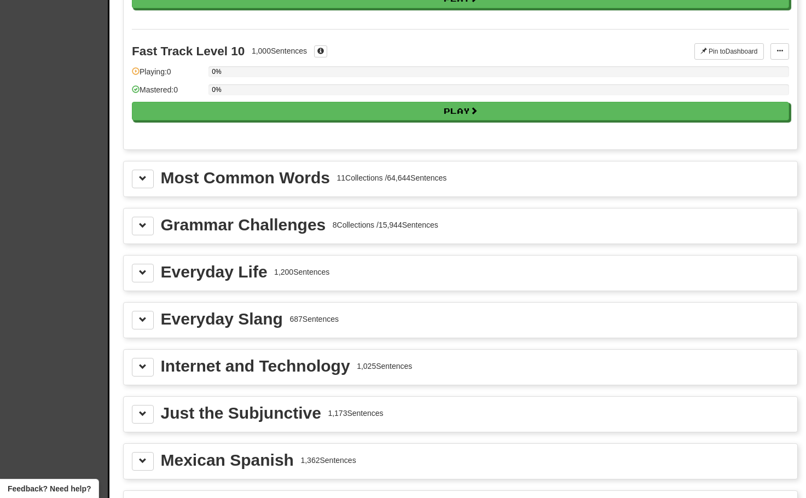
scroll to position [1094, 0]
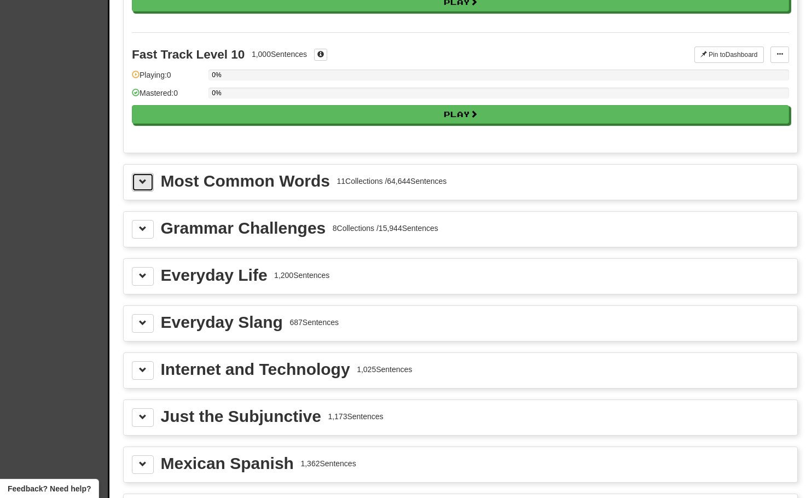
click at [134, 184] on button at bounding box center [143, 182] width 22 height 19
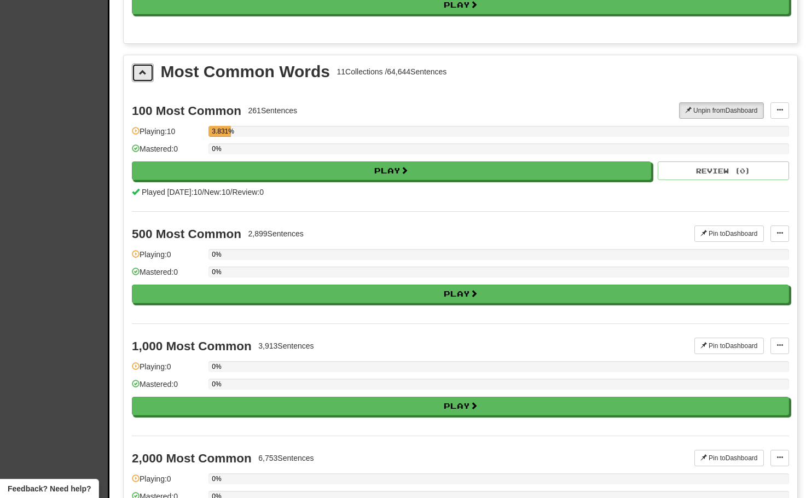
scroll to position [1258, 0]
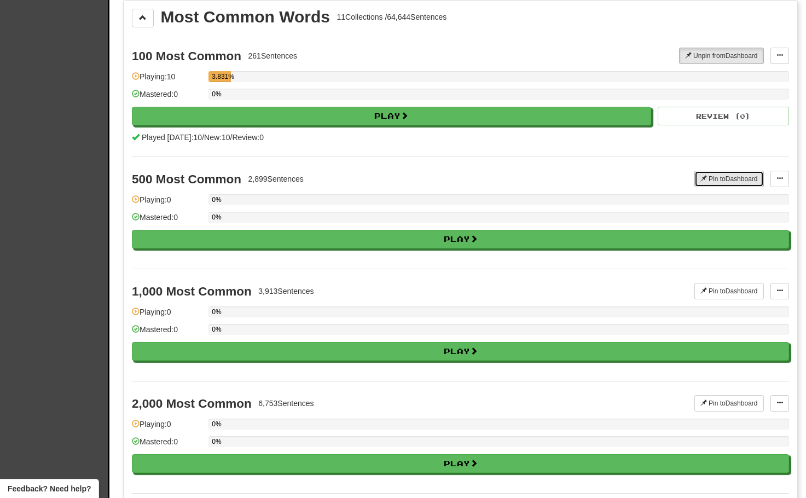
click at [738, 179] on button "Pin to Dashboard" at bounding box center [728, 179] width 69 height 16
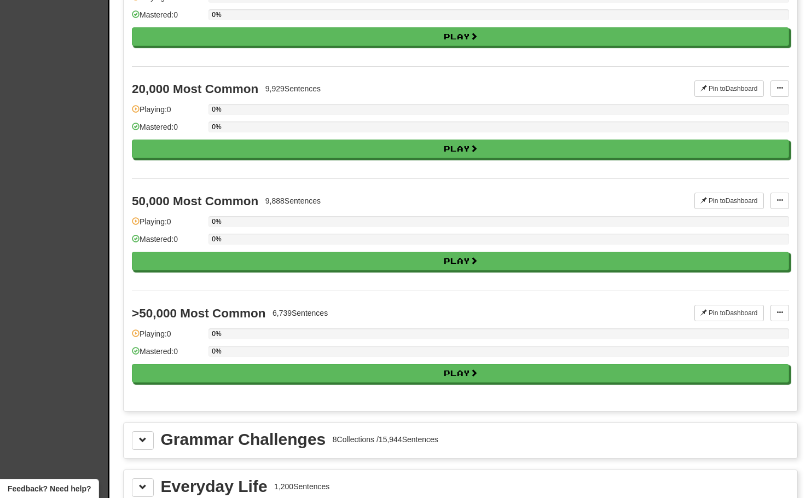
scroll to position [2352, 0]
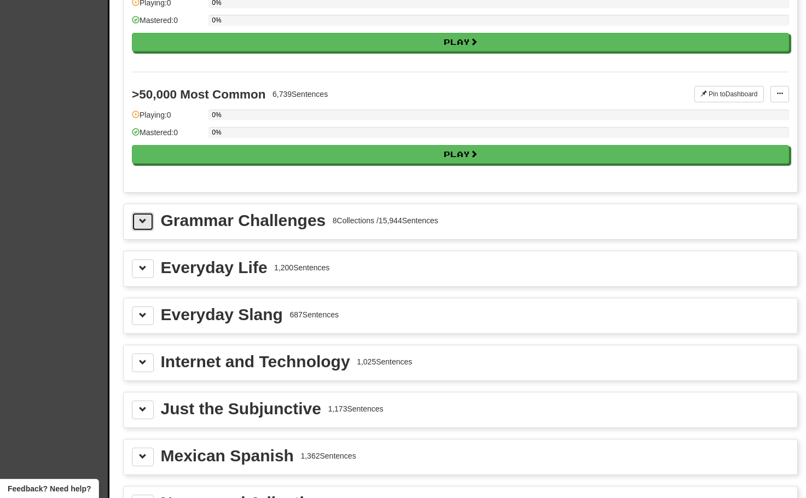
click at [151, 228] on button at bounding box center [143, 221] width 22 height 19
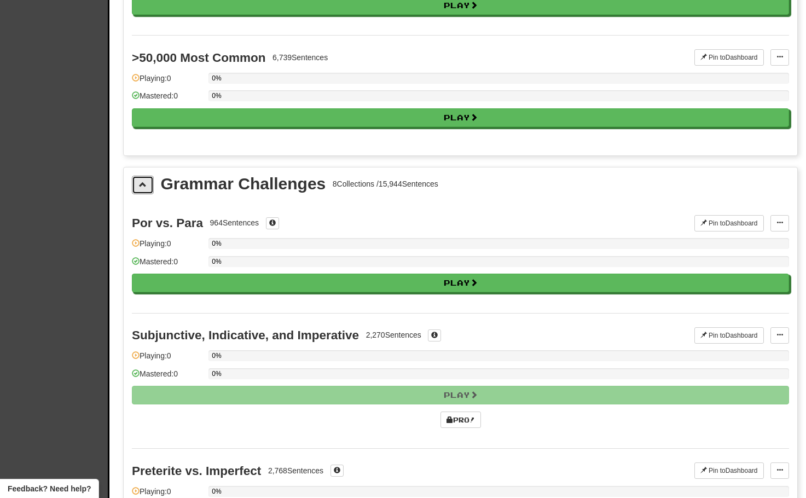
scroll to position [2406, 0]
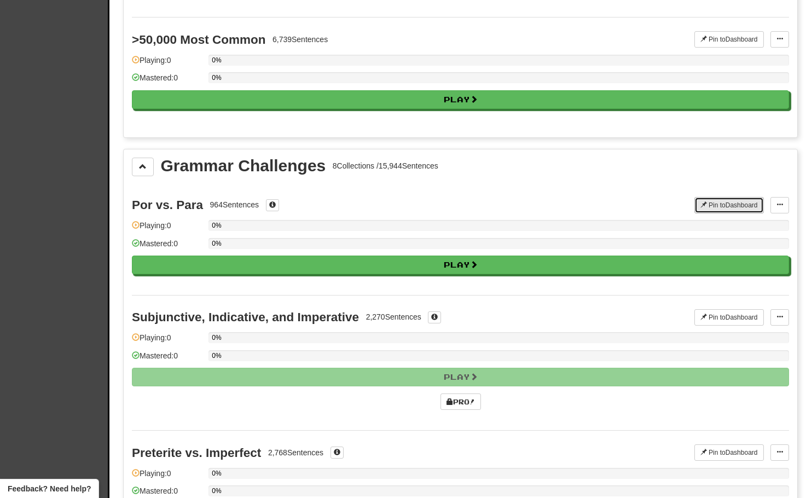
click at [747, 205] on button "Pin to Dashboard" at bounding box center [728, 205] width 69 height 16
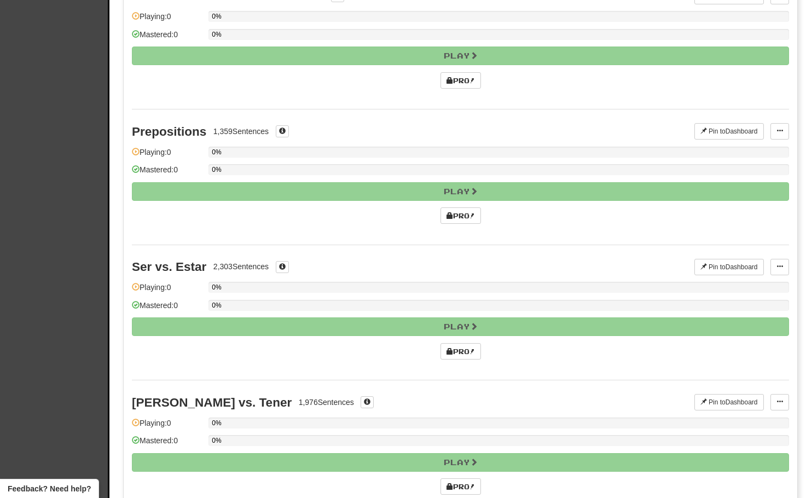
scroll to position [3063, 0]
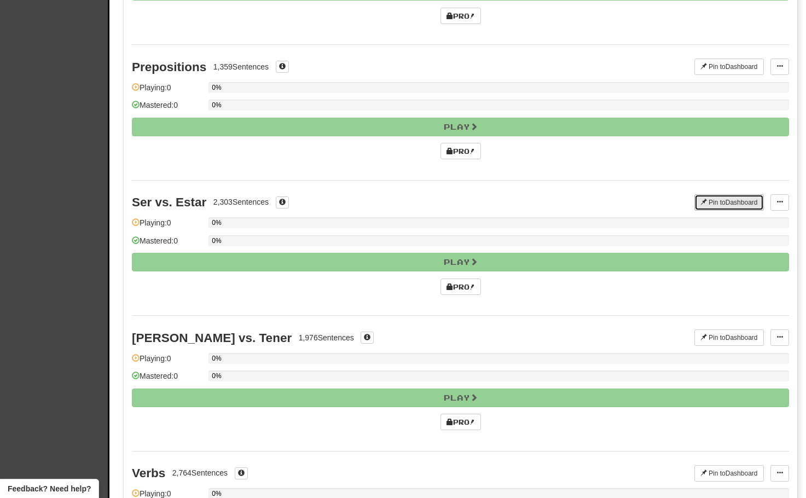
click at [745, 202] on button "Pin to Dashboard" at bounding box center [728, 202] width 69 height 16
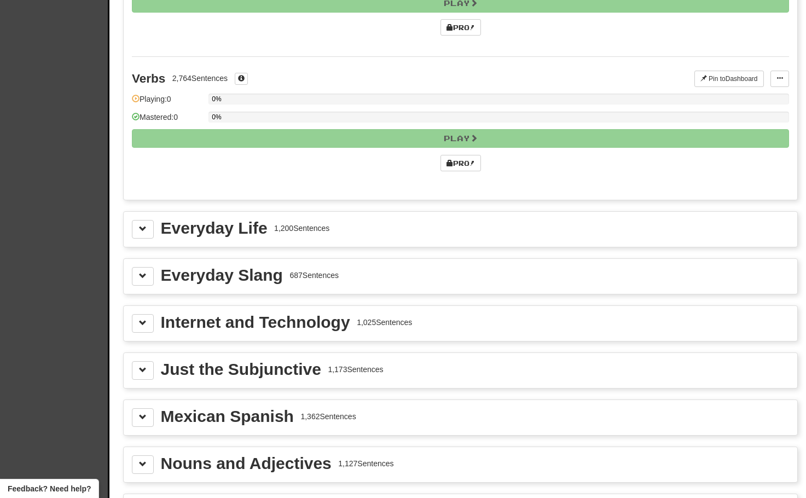
scroll to position [3500, 0]
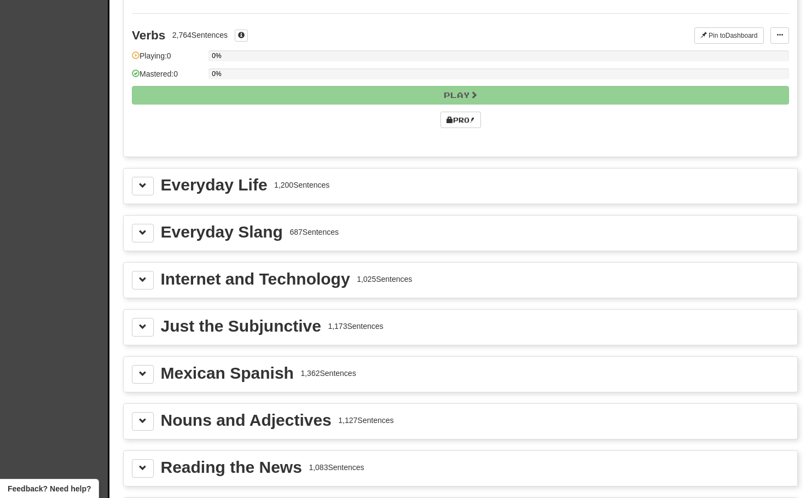
click at [154, 189] on div "Everyday Life 1,200 Sentences" at bounding box center [460, 186] width 657 height 19
click at [149, 192] on button at bounding box center [143, 186] width 22 height 19
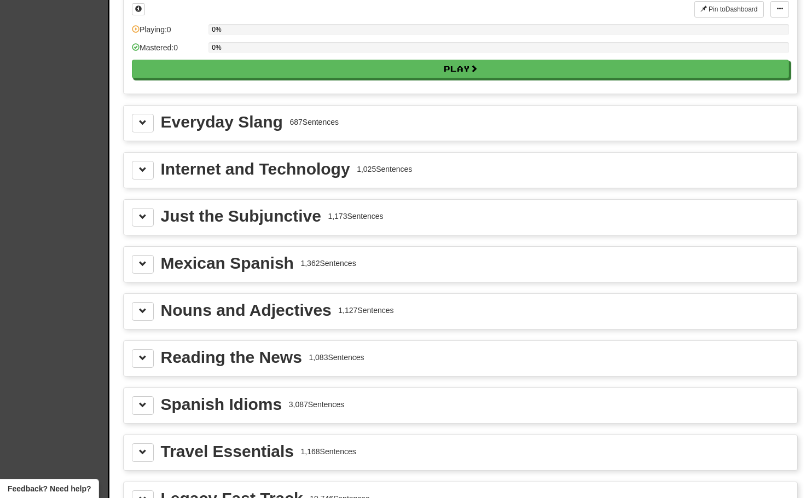
scroll to position [3719, 0]
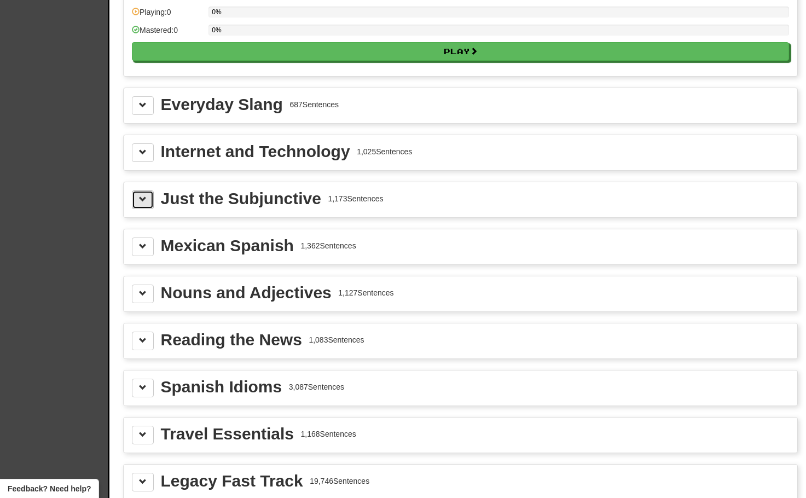
click at [139, 202] on span at bounding box center [143, 199] width 8 height 8
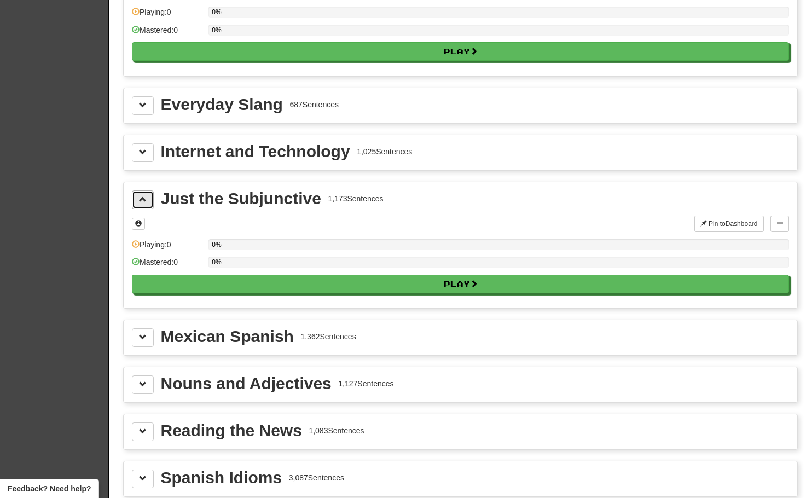
click at [139, 202] on span at bounding box center [143, 199] width 8 height 8
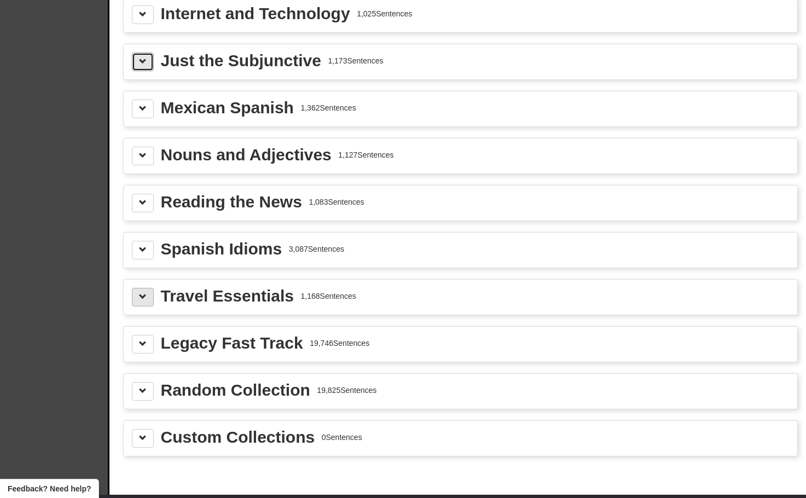
scroll to position [3883, 0]
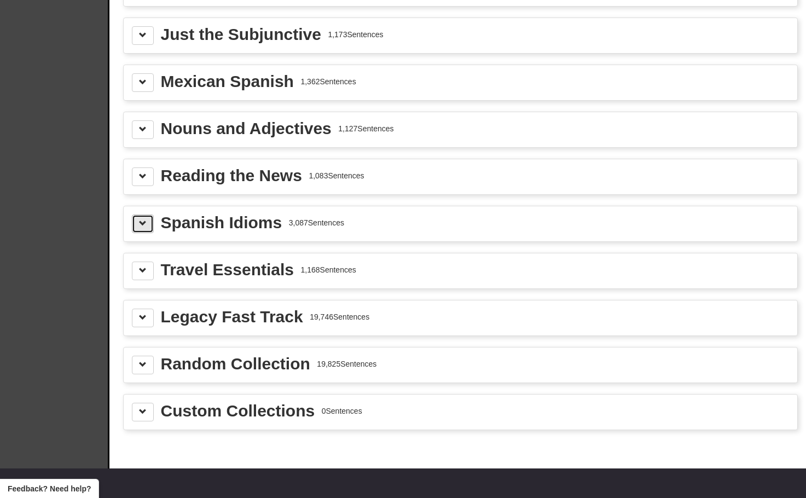
click at [153, 220] on button at bounding box center [143, 223] width 22 height 19
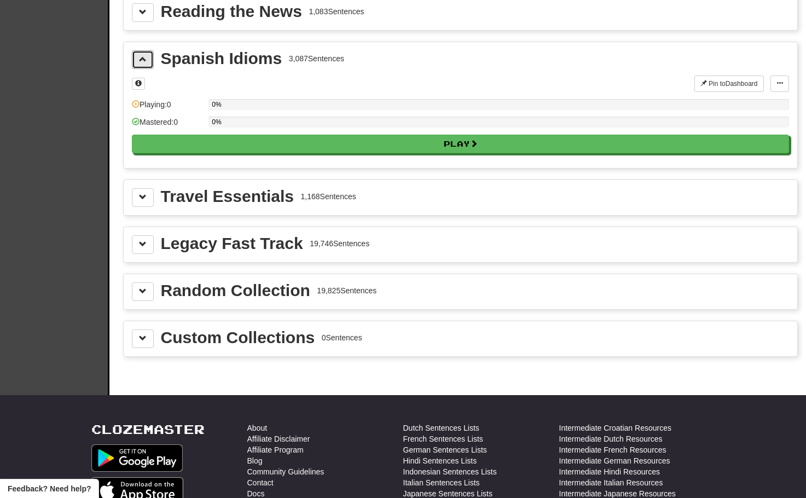
scroll to position [4102, 0]
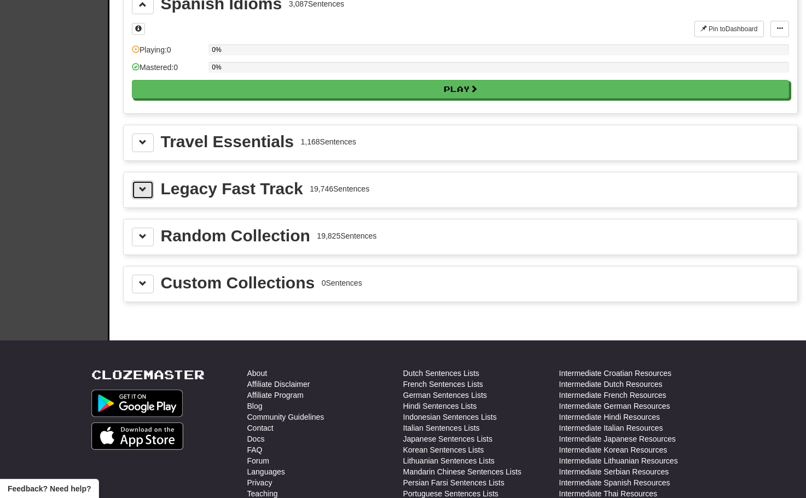
click at [143, 189] on span at bounding box center [143, 189] width 8 height 8
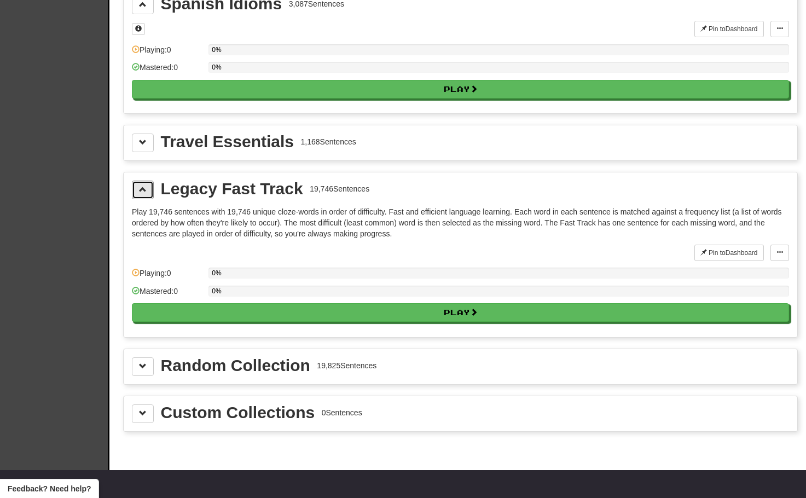
scroll to position [4157, 0]
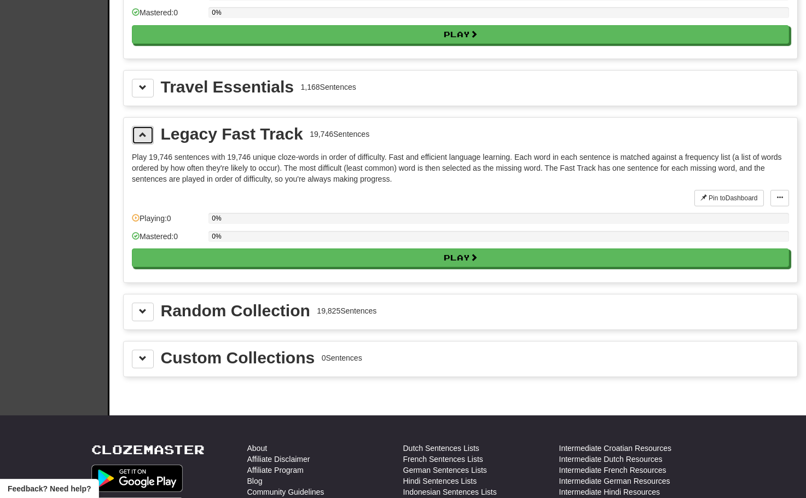
click at [138, 139] on button at bounding box center [143, 135] width 22 height 19
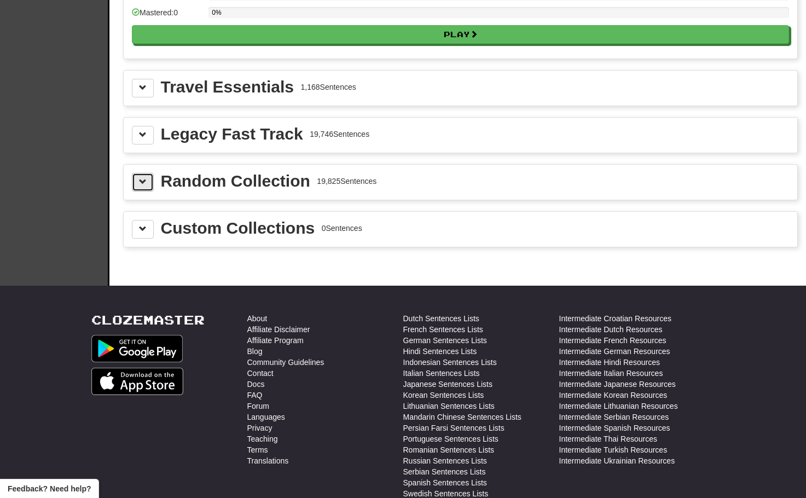
click at [149, 182] on button at bounding box center [143, 182] width 22 height 19
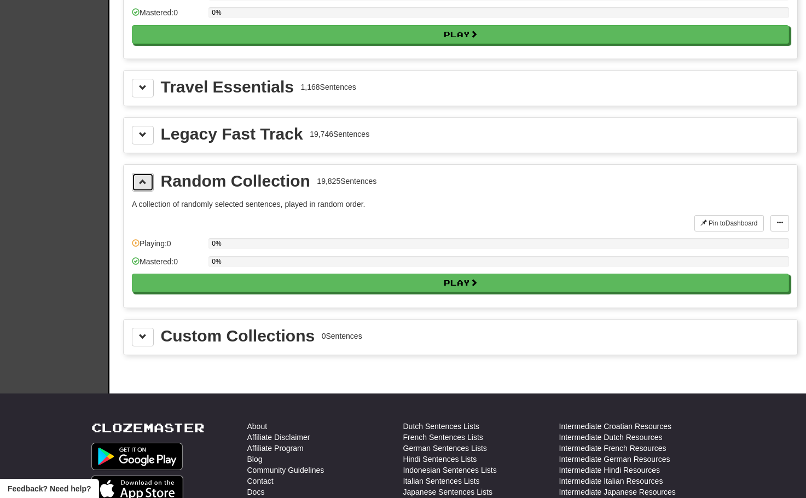
click at [142, 184] on span at bounding box center [143, 182] width 8 height 8
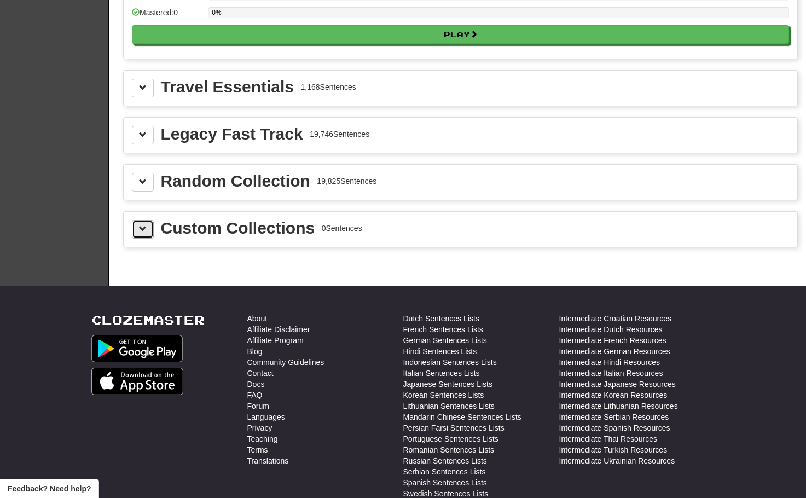
click at [144, 222] on button at bounding box center [143, 229] width 22 height 19
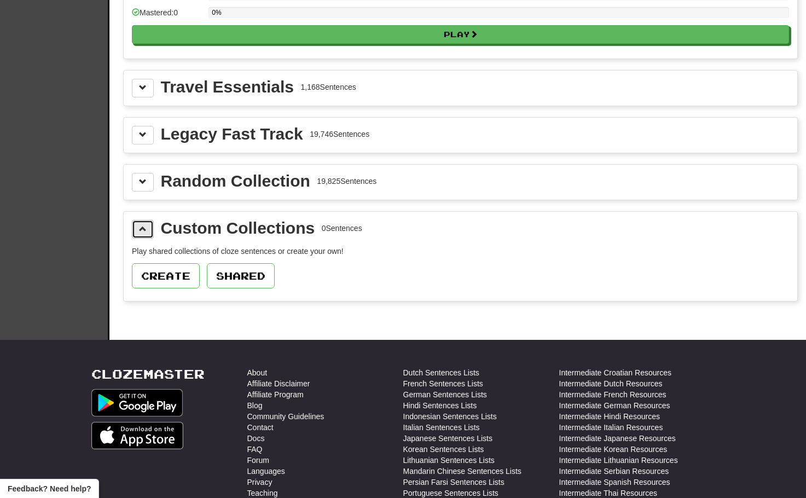
click at [147, 222] on button at bounding box center [143, 229] width 22 height 19
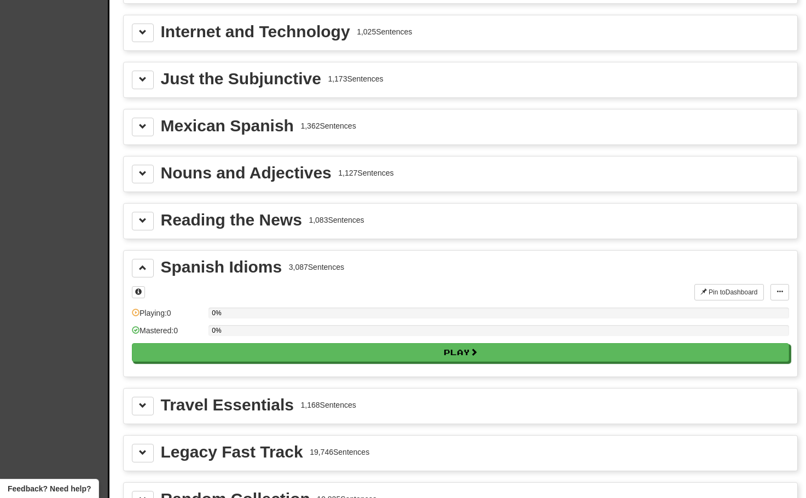
scroll to position [3828, 0]
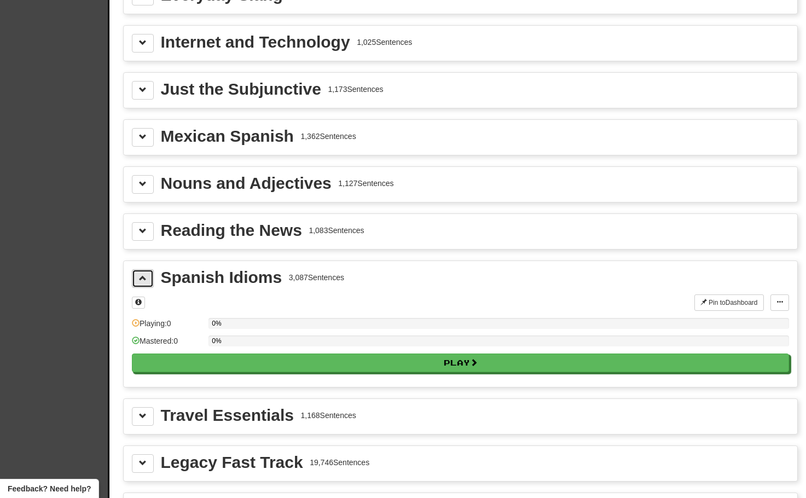
click at [141, 279] on span at bounding box center [143, 278] width 8 height 8
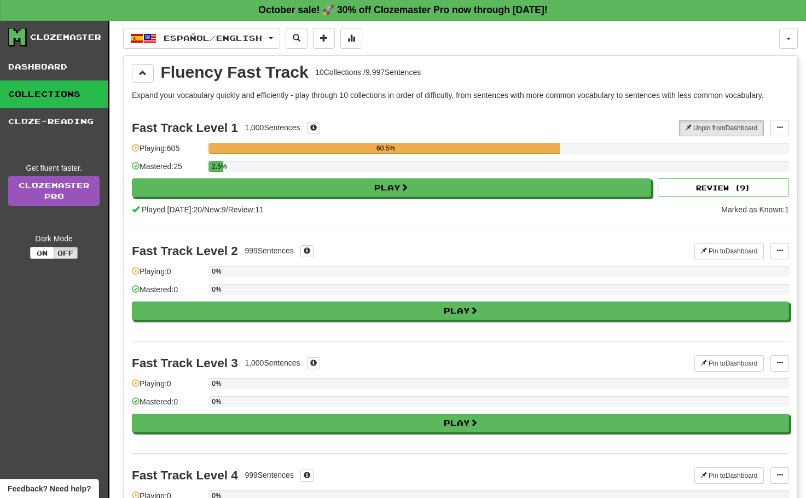
scroll to position [0, 0]
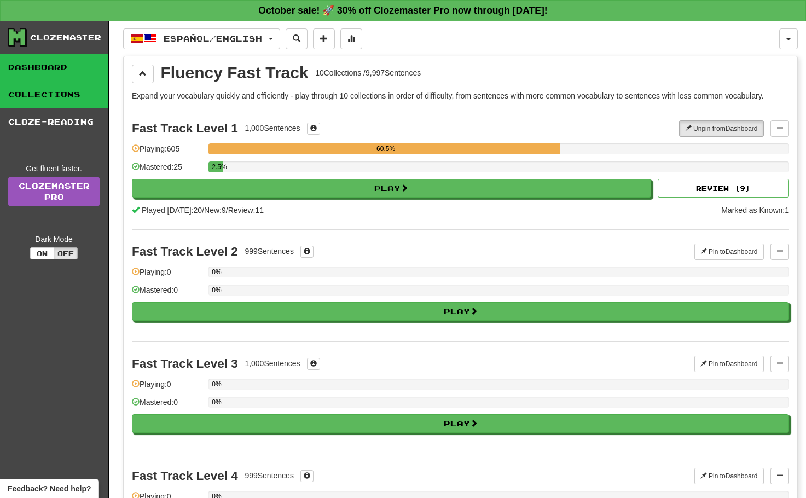
click at [69, 63] on link "Dashboard" at bounding box center [54, 67] width 108 height 27
